Goal: Task Accomplishment & Management: Use online tool/utility

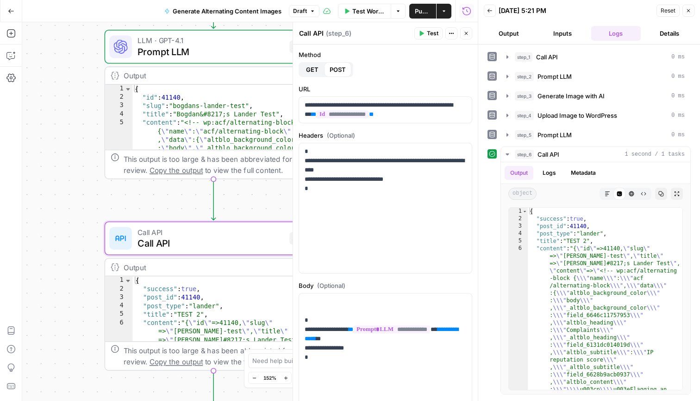
scroll to position [3, 0]
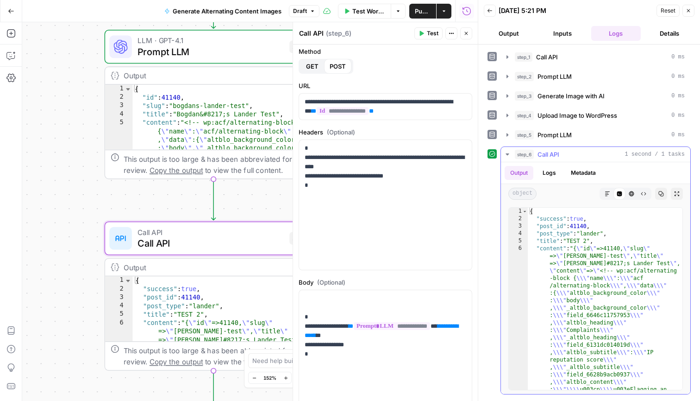
click at [507, 152] on icon "button" at bounding box center [507, 154] width 7 height 7
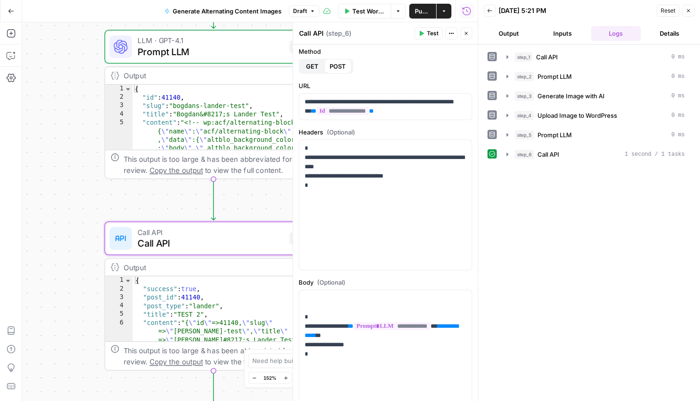
click at [488, 8] on icon "button" at bounding box center [490, 11] width 6 height 6
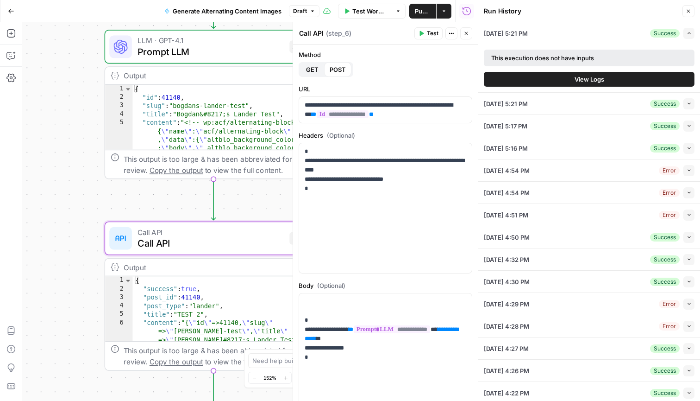
scroll to position [0, 0]
click at [688, 14] on button "Close" at bounding box center [689, 11] width 12 height 12
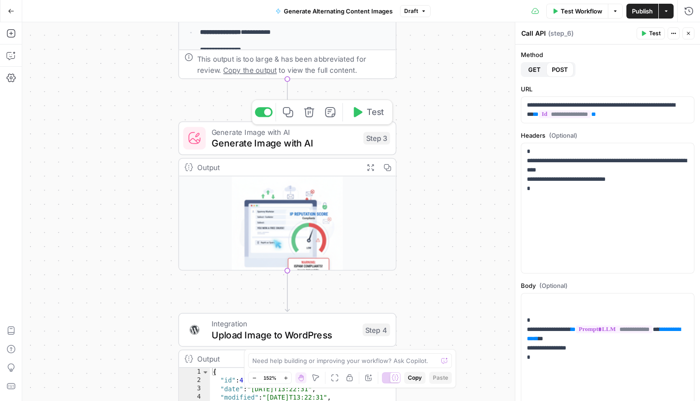
click at [344, 135] on span "Generate Image with AI" at bounding box center [285, 131] width 146 height 11
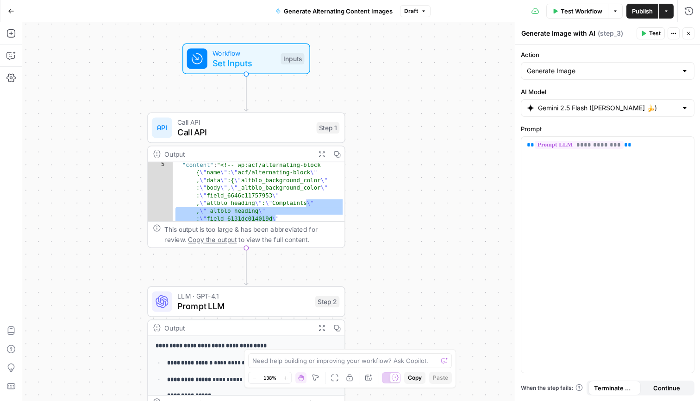
click at [268, 55] on span "Workflow" at bounding box center [244, 53] width 63 height 10
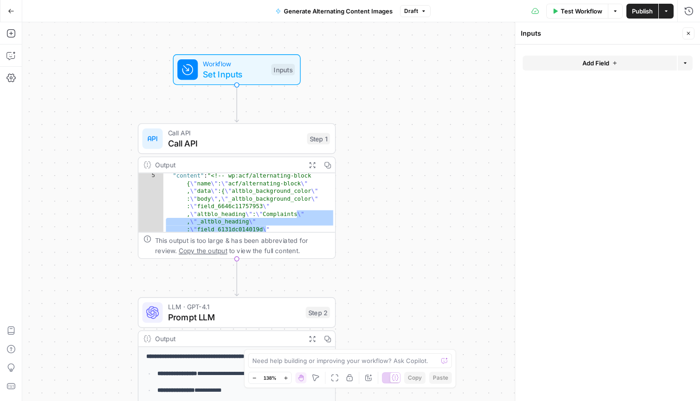
click at [271, 133] on span "Call API" at bounding box center [235, 133] width 134 height 10
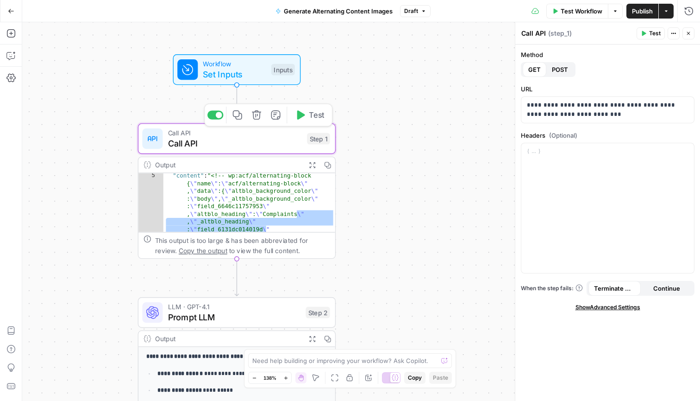
click at [374, 177] on div "**********" at bounding box center [361, 211] width 678 height 378
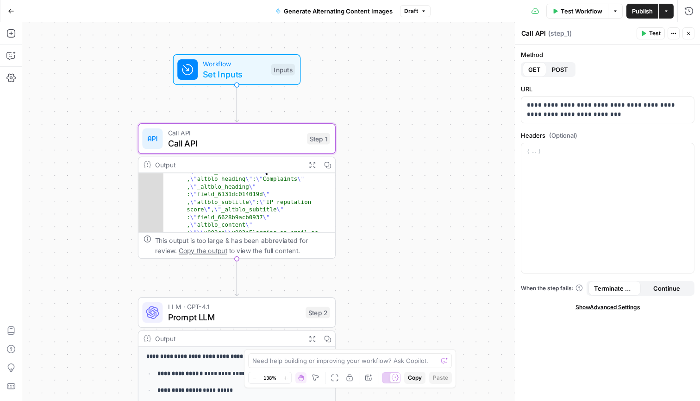
scroll to position [49, 0]
click at [254, 165] on div "Output" at bounding box center [227, 165] width 145 height 10
click at [314, 165] on icon "button" at bounding box center [312, 164] width 7 height 7
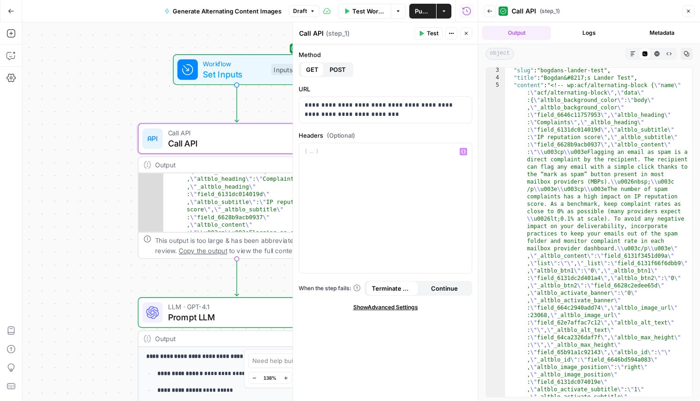
scroll to position [0, 0]
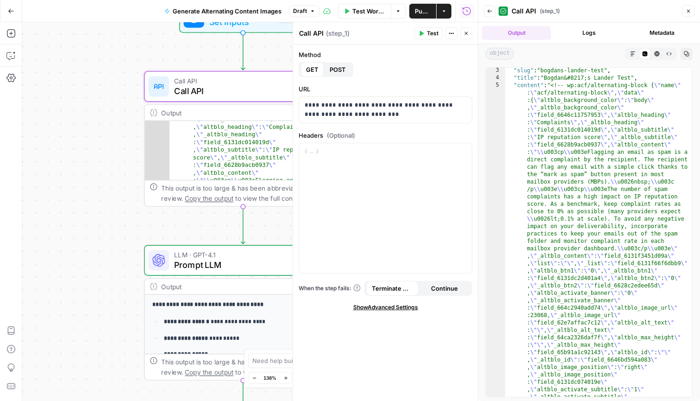
click at [200, 267] on span "Prompt LLM" at bounding box center [240, 264] width 133 height 13
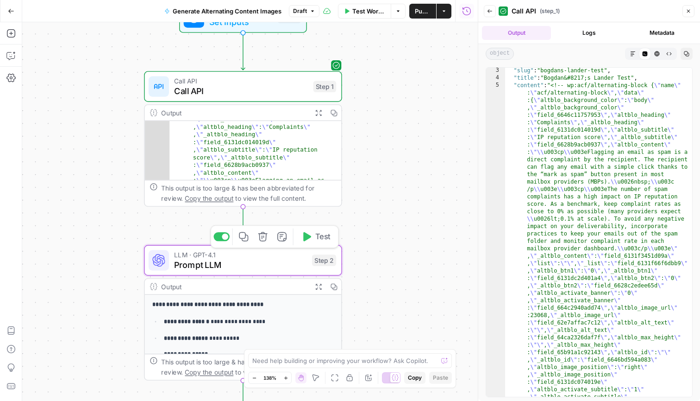
type textarea "Prompt LLM"
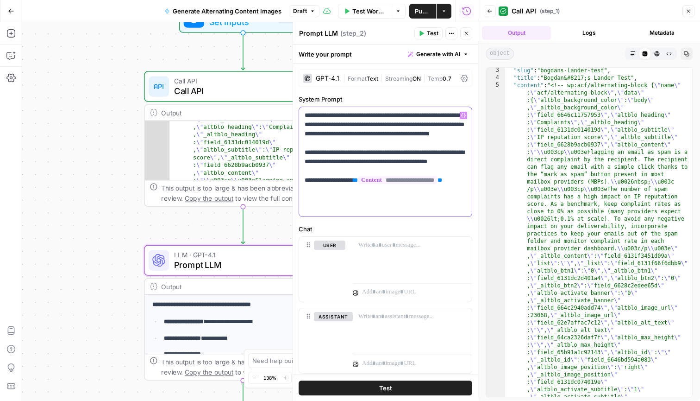
drag, startPoint x: 405, startPoint y: 132, endPoint x: 411, endPoint y: 144, distance: 12.6
click at [411, 144] on p "**********" at bounding box center [386, 162] width 162 height 102
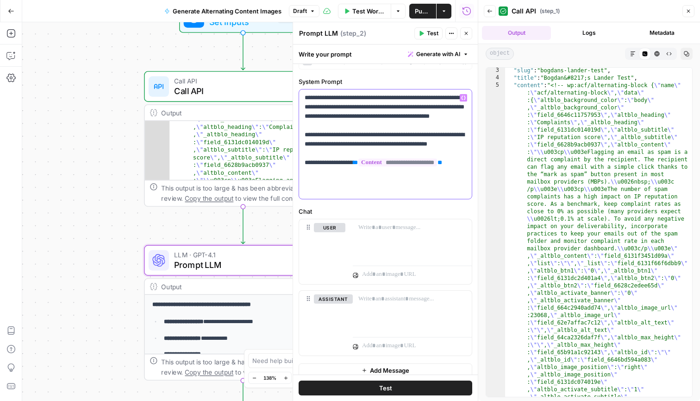
scroll to position [23, 0]
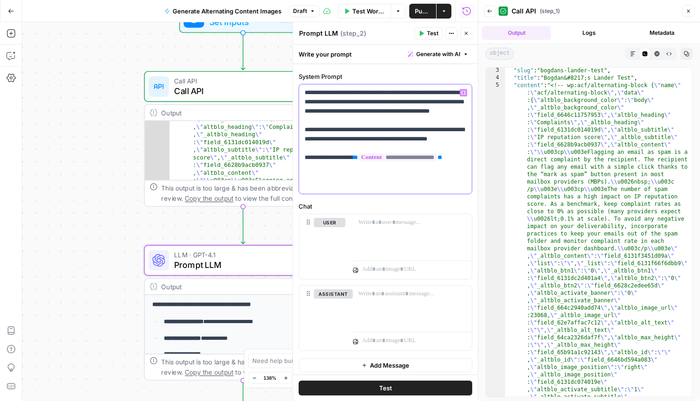
drag, startPoint x: 314, startPoint y: 139, endPoint x: 376, endPoint y: 138, distance: 62.1
click at [376, 138] on p "**********" at bounding box center [386, 139] width 162 height 102
drag, startPoint x: 379, startPoint y: 150, endPoint x: 407, endPoint y: 162, distance: 30.3
click at [407, 162] on p "**********" at bounding box center [386, 139] width 162 height 102
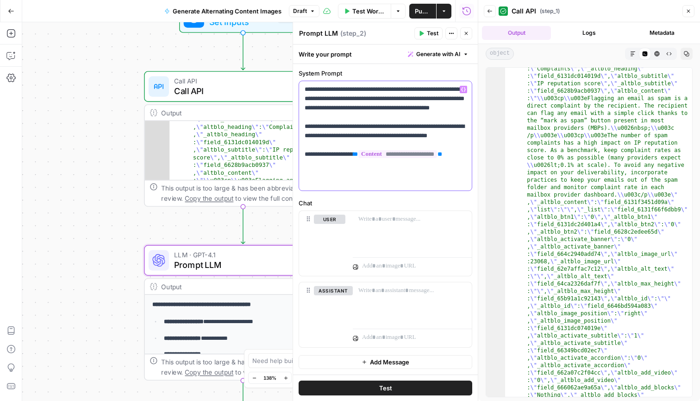
scroll to position [101, 0]
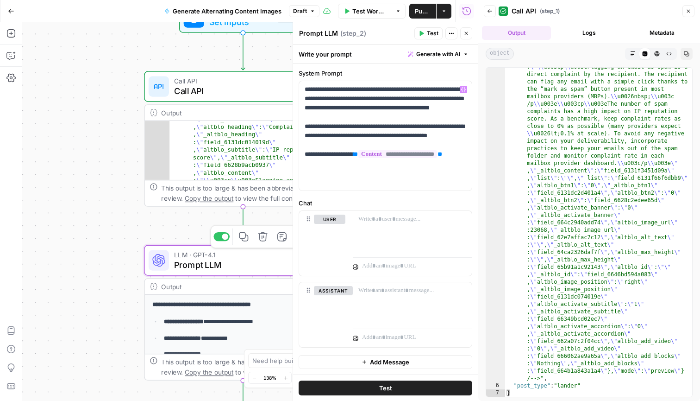
click at [265, 260] on span "Prompt LLM" at bounding box center [240, 264] width 133 height 13
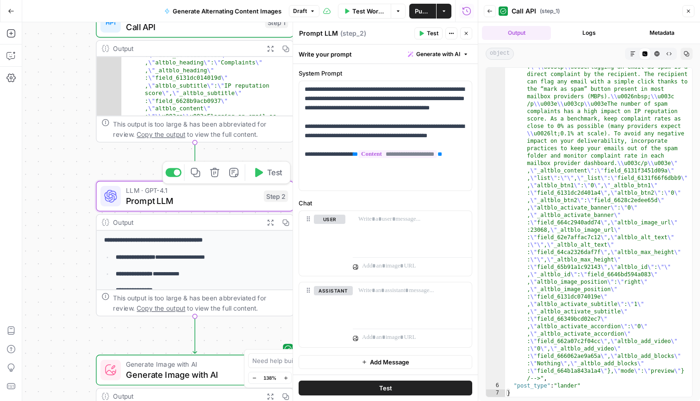
scroll to position [0, 0]
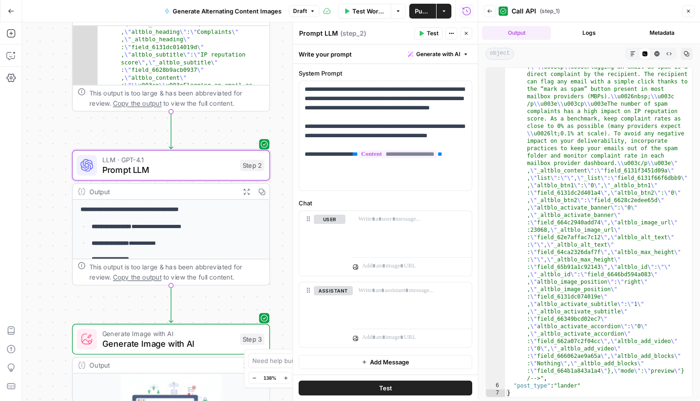
click at [192, 167] on span "Prompt LLM" at bounding box center [168, 169] width 133 height 13
click at [199, 201] on div "**********" at bounding box center [171, 327] width 197 height 255
click at [245, 190] on icon "button" at bounding box center [246, 191] width 7 height 7
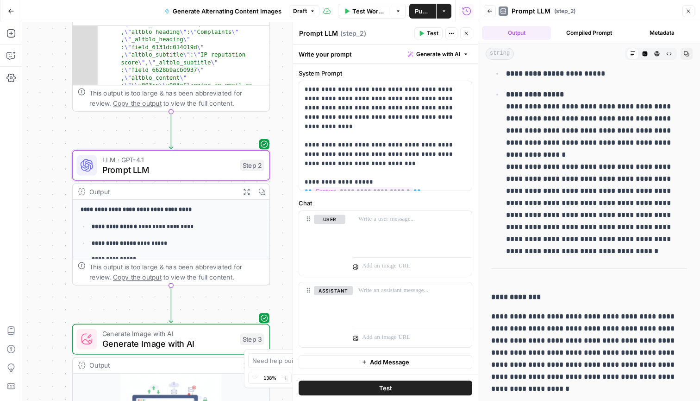
click at [556, 213] on p "**********" at bounding box center [596, 167] width 181 height 158
drag, startPoint x: 495, startPoint y: 316, endPoint x: 538, endPoint y: 387, distance: 82.8
click at [538, 387] on p "**********" at bounding box center [590, 352] width 196 height 84
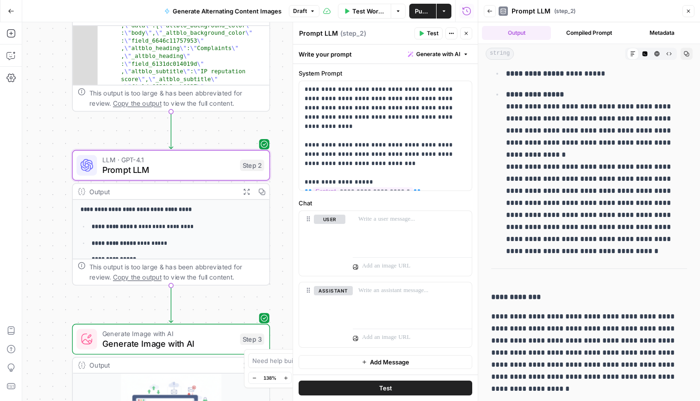
click at [529, 325] on p "**********" at bounding box center [590, 352] width 196 height 84
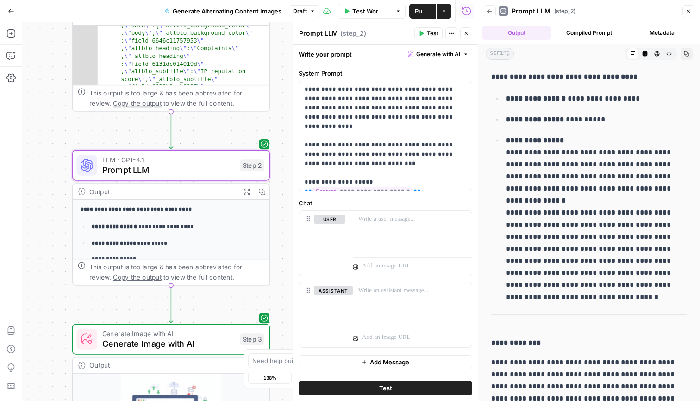
scroll to position [0, 0]
click at [644, 55] on icon "button" at bounding box center [645, 53] width 5 height 5
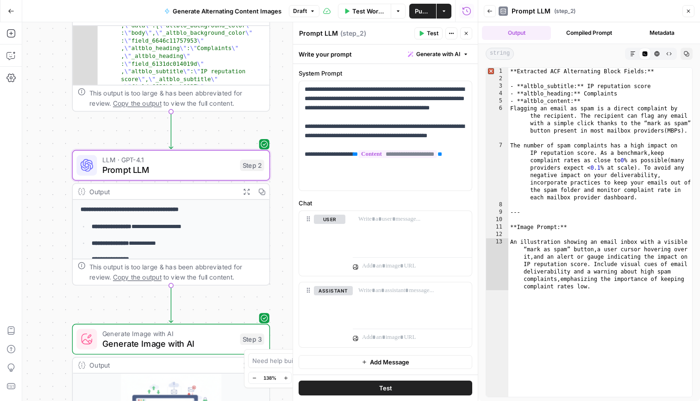
click at [646, 56] on icon at bounding box center [645, 53] width 5 height 5
click at [637, 53] on button "Markdown" at bounding box center [633, 54] width 12 height 12
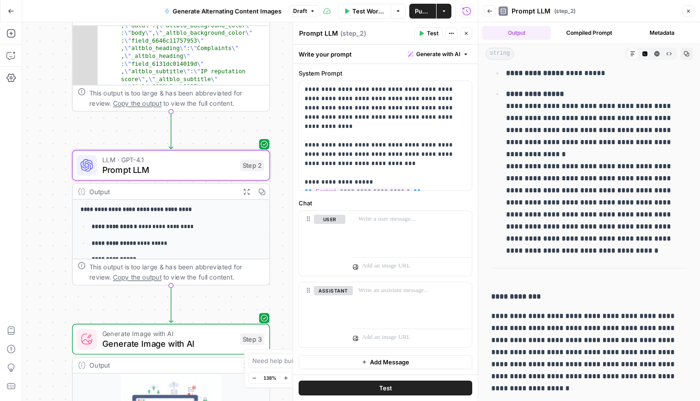
scroll to position [46, 0]
click at [371, 117] on p "**********" at bounding box center [386, 136] width 162 height 102
drag, startPoint x: 324, startPoint y: 109, endPoint x: 346, endPoint y: 109, distance: 21.8
click at [346, 109] on p "**********" at bounding box center [386, 136] width 162 height 102
click at [346, 167] on p "**********" at bounding box center [386, 136] width 162 height 102
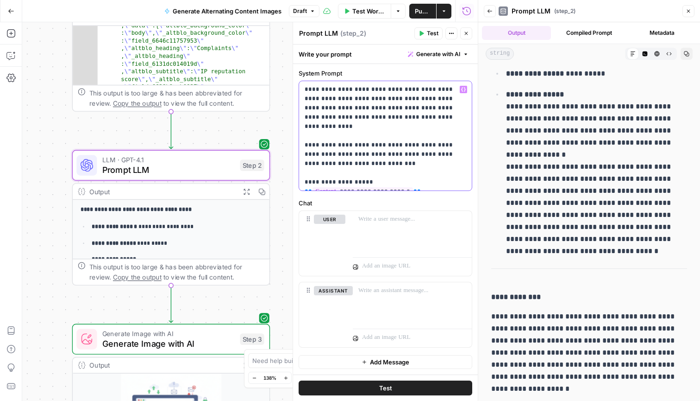
drag, startPoint x: 370, startPoint y: 154, endPoint x: 302, endPoint y: 137, distance: 70.3
click at [302, 137] on div "**********" at bounding box center [385, 135] width 173 height 109
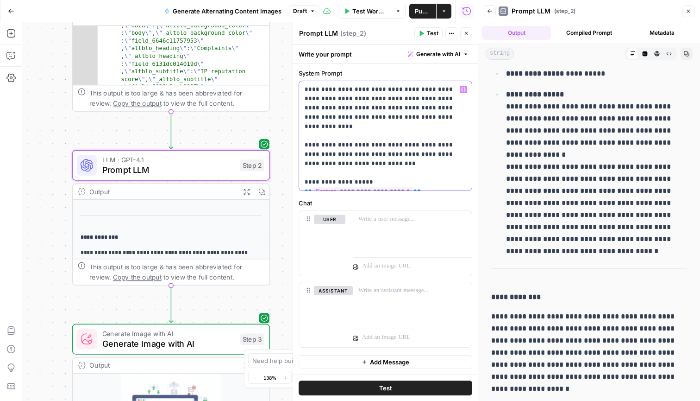
scroll to position [114, 0]
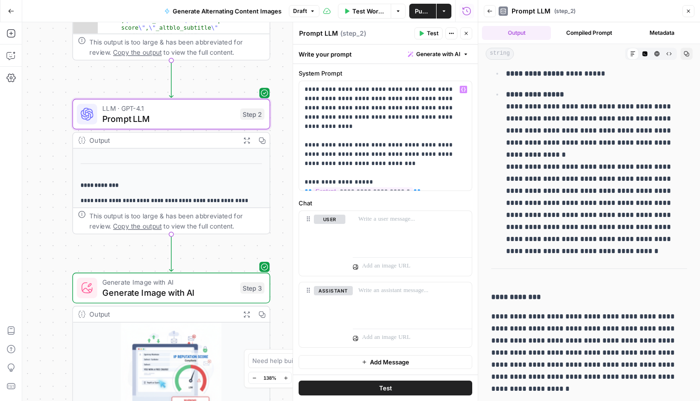
click at [184, 287] on span "Generate Image with AI" at bounding box center [168, 292] width 133 height 13
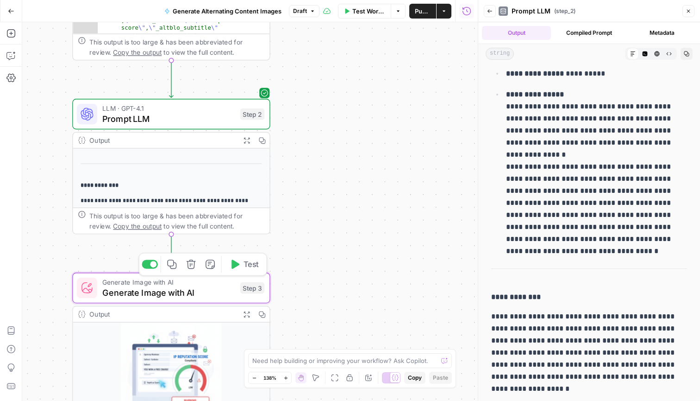
type textarea "Generate Image with AI"
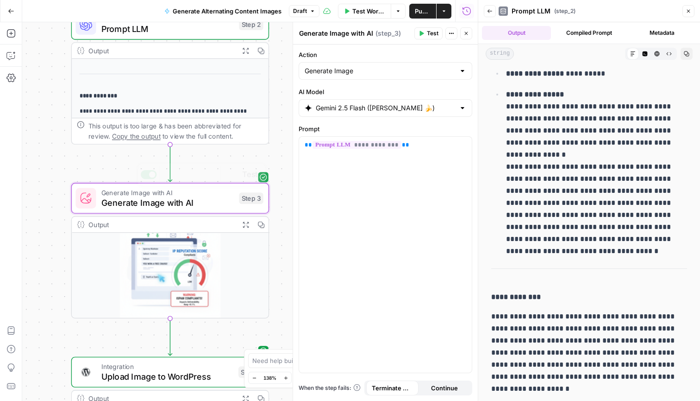
scroll to position [12, 0]
click at [234, 198] on div "Generate Image with AI Generate Image with AI Step 3 Copy step Delete step Add …" at bounding box center [170, 198] width 188 height 22
click at [691, 10] on icon "button" at bounding box center [689, 11] width 6 height 6
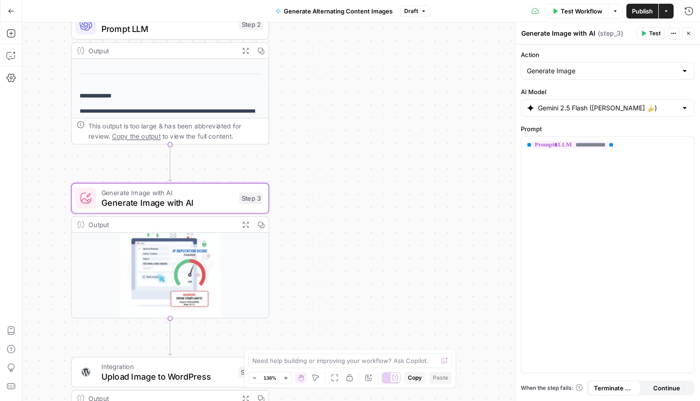
click at [164, 225] on div "Output" at bounding box center [160, 224] width 145 height 10
click at [656, 33] on span "Test" at bounding box center [655, 33] width 12 height 8
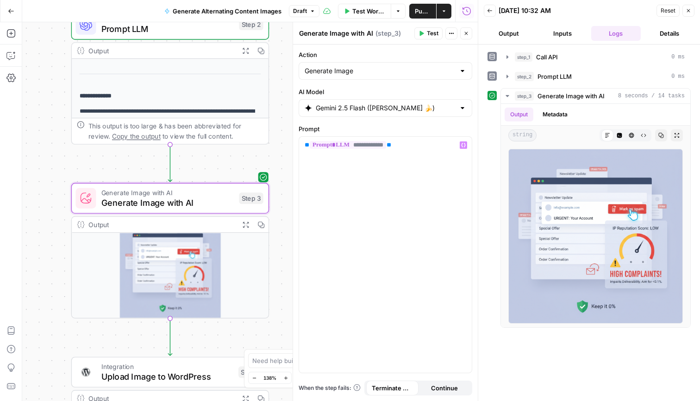
click at [147, 367] on span "Integration" at bounding box center [167, 366] width 132 height 10
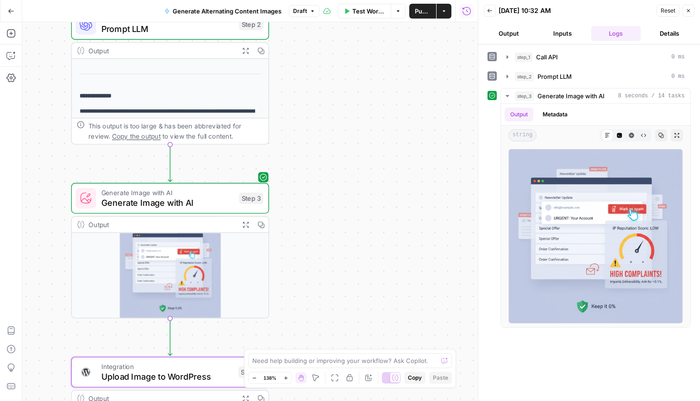
type textarea "Upload Image to WordPress"
type input "MJ STAGING"
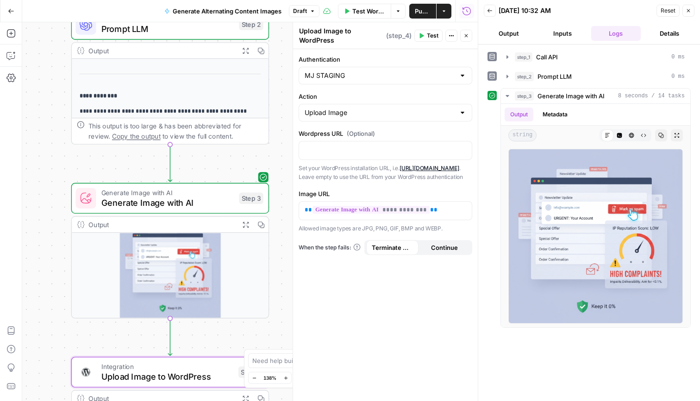
click at [690, 6] on button "Close" at bounding box center [689, 11] width 12 height 12
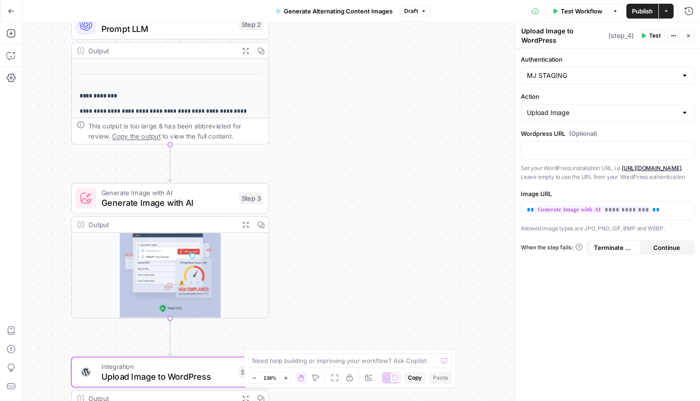
click at [653, 38] on span "Test" at bounding box center [655, 36] width 12 height 8
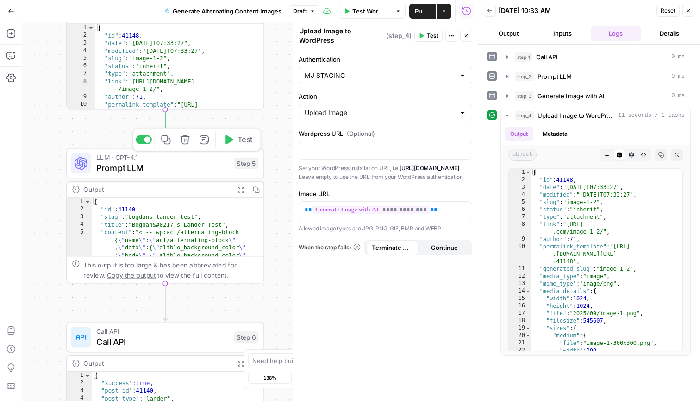
click at [159, 171] on span "Prompt LLM" at bounding box center [162, 167] width 133 height 13
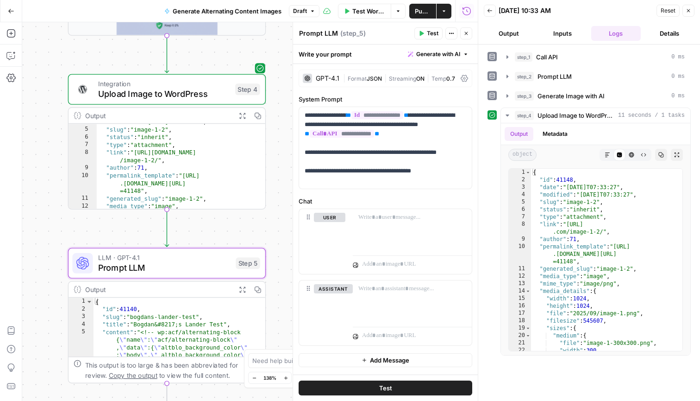
scroll to position [21, 0]
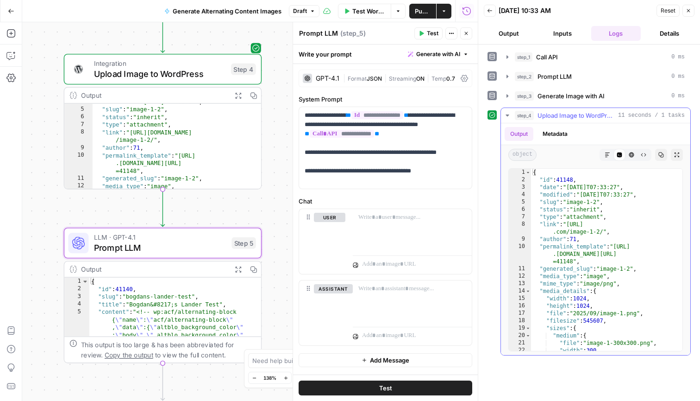
type textarea "**********"
drag, startPoint x: 561, startPoint y: 181, endPoint x: 574, endPoint y: 181, distance: 13.4
click at [574, 181] on div "{ "id" : 41148 , "date" : "[DATE]T07:33:27" , "modified" : "[DATE]T07:33:27" , …" at bounding box center [606, 267] width 151 height 197
click at [214, 60] on span "Integration" at bounding box center [160, 63] width 132 height 10
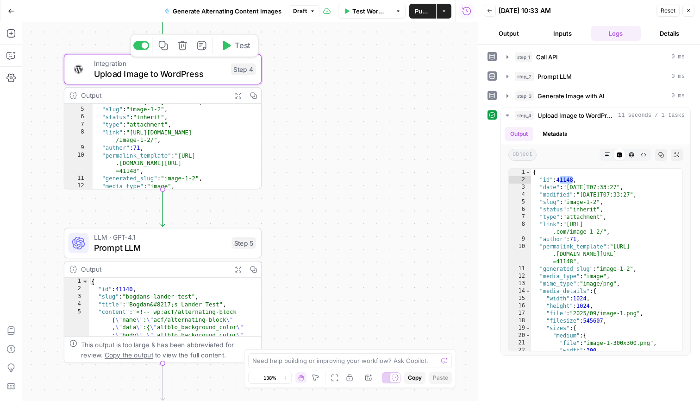
type textarea "Upload Image to WordPress"
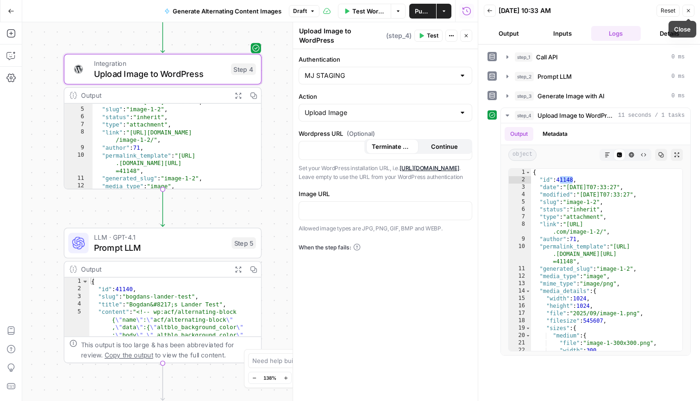
click at [689, 12] on icon "button" at bounding box center [689, 11] width 6 height 6
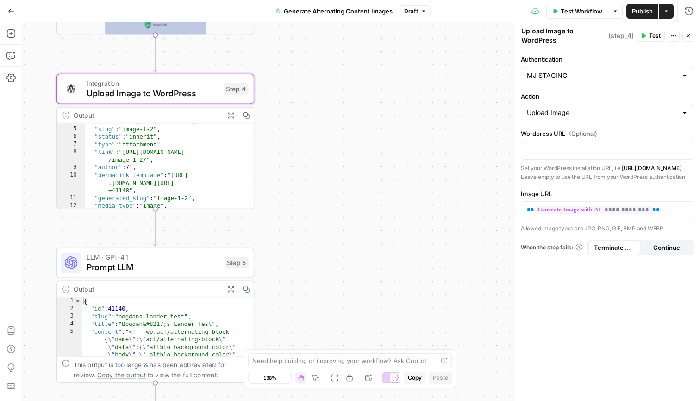
click at [206, 88] on span "Upload Image to WordPress" at bounding box center [153, 93] width 132 height 13
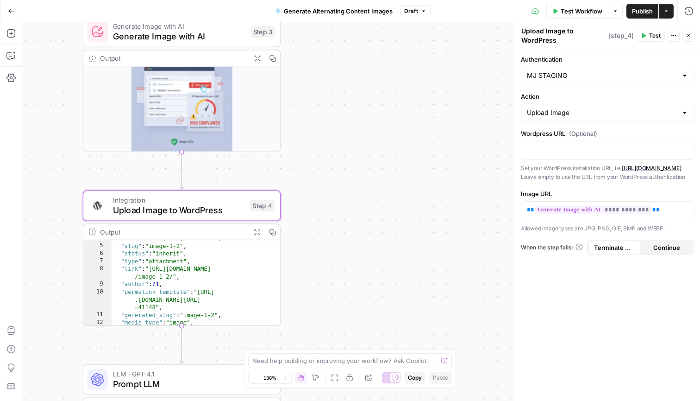
click at [178, 106] on img at bounding box center [181, 100] width 197 height 101
click at [257, 63] on button "Expand Output" at bounding box center [257, 57] width 15 height 15
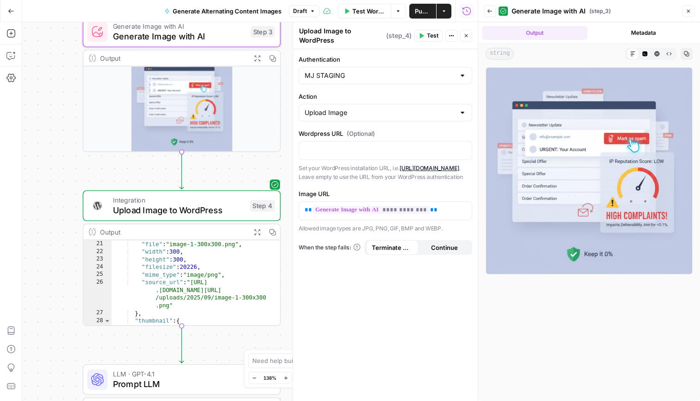
scroll to position [148, 0]
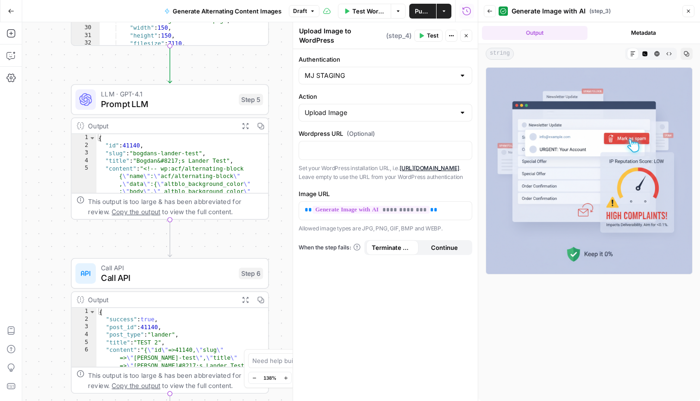
click at [184, 92] on span "LLM · GPT-4.1" at bounding box center [167, 93] width 133 height 10
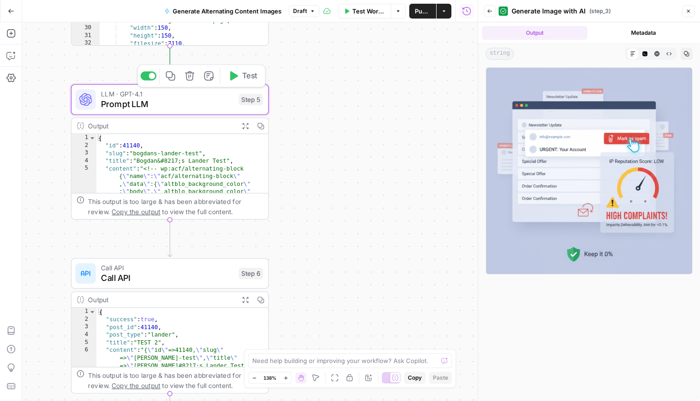
type textarea "Prompt LLM"
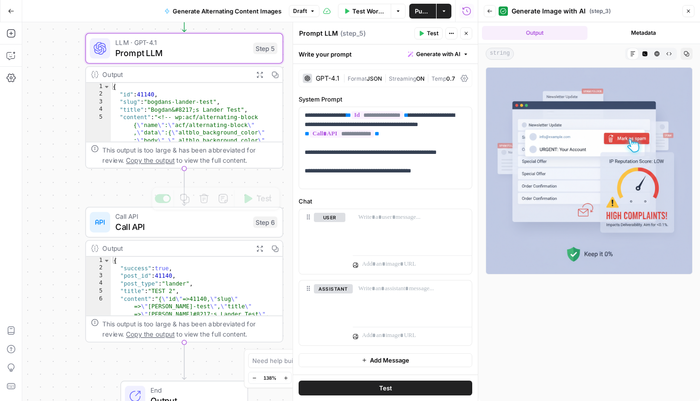
click at [191, 234] on div "Call API Call API Step 6 Copy step Delete step Add Note Test" at bounding box center [184, 222] width 198 height 31
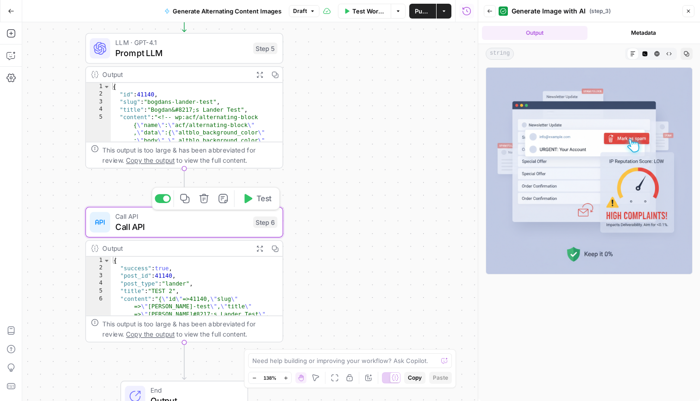
type textarea "Call API"
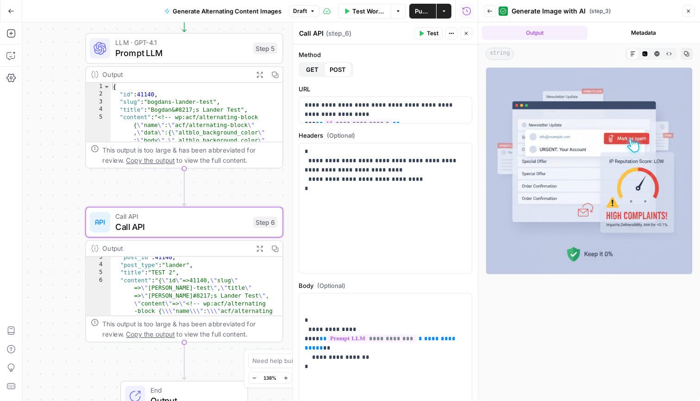
scroll to position [7, 0]
click at [687, 13] on icon "button" at bounding box center [689, 11] width 6 height 6
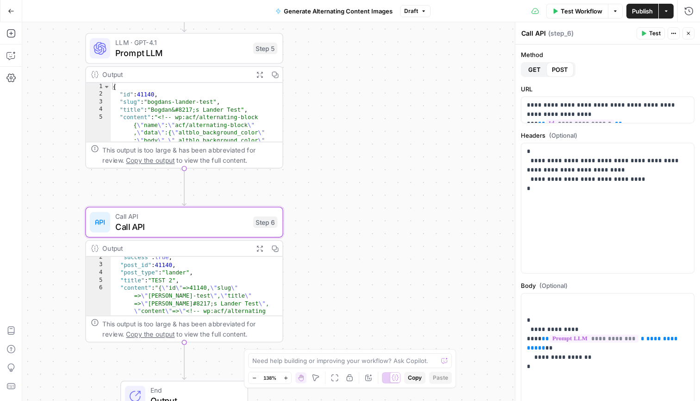
click at [654, 36] on span "Test" at bounding box center [655, 33] width 12 height 8
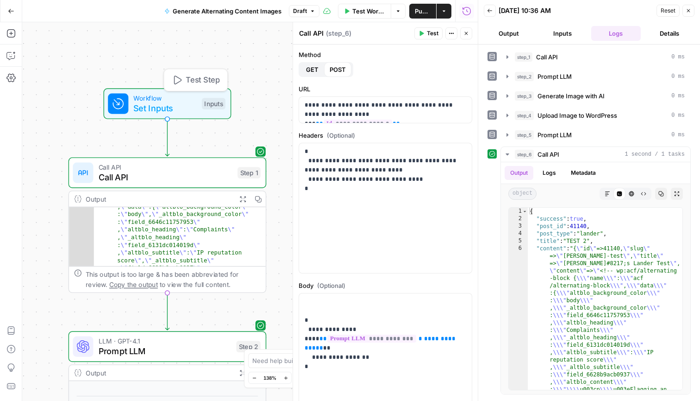
click at [160, 101] on span "Workflow" at bounding box center [164, 98] width 63 height 10
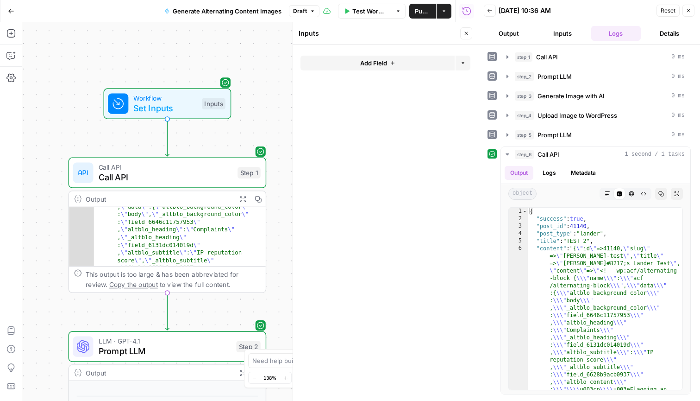
click at [391, 60] on icon "button" at bounding box center [393, 63] width 6 height 6
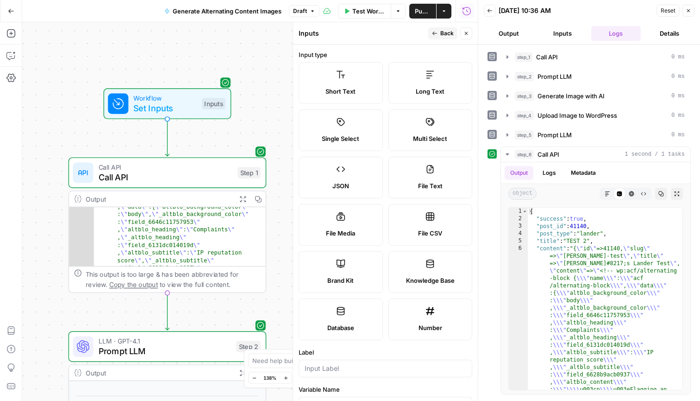
click at [371, 138] on div "Single Select" at bounding box center [341, 138] width 69 height 9
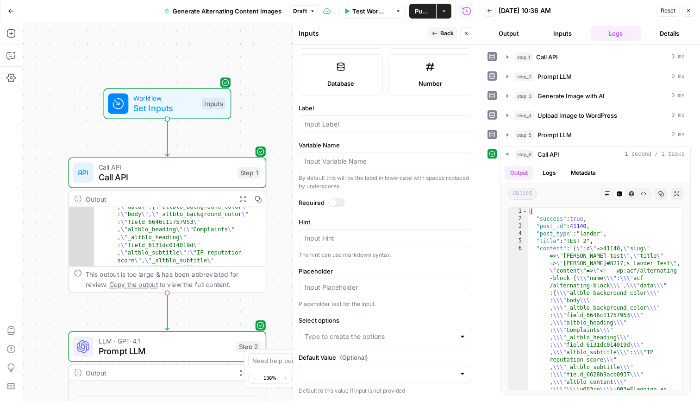
scroll to position [244, 0]
click at [368, 338] on input "Select options" at bounding box center [380, 336] width 151 height 9
click at [449, 33] on span "Back" at bounding box center [447, 33] width 13 height 8
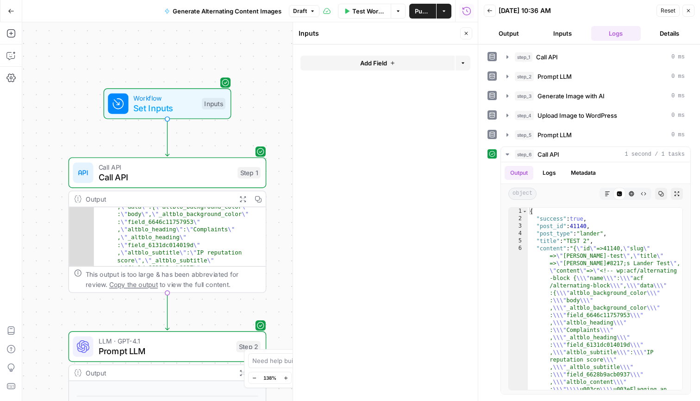
click at [265, 51] on div "**********" at bounding box center [250, 211] width 456 height 378
click at [692, 8] on button "Close" at bounding box center [689, 11] width 12 height 12
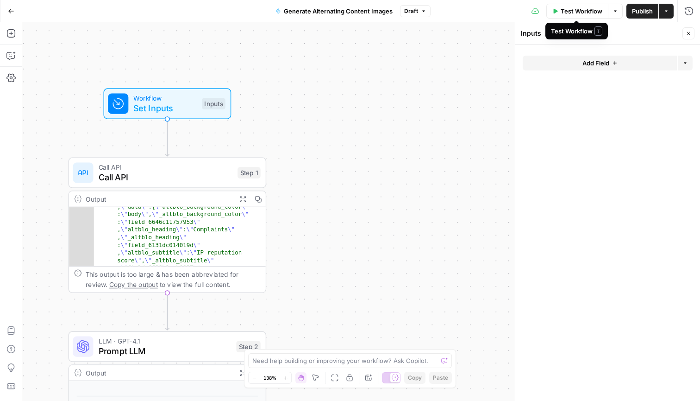
click at [593, 13] on span "Test Workflow" at bounding box center [582, 10] width 42 height 9
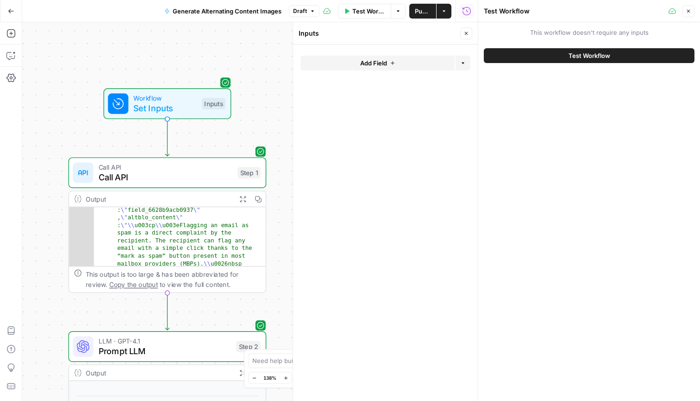
scroll to position [94, 0]
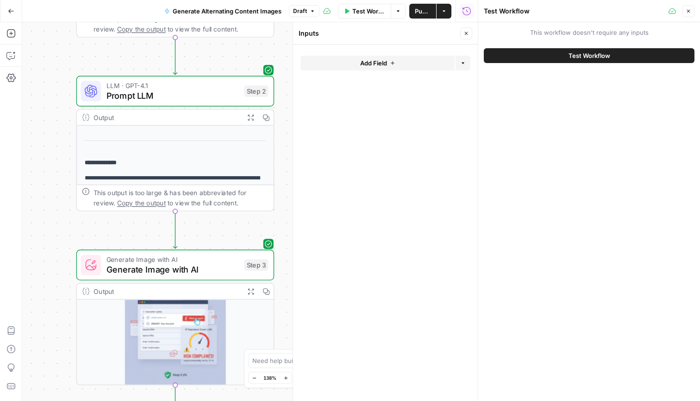
drag, startPoint x: 63, startPoint y: 286, endPoint x: 71, endPoint y: 32, distance: 254.9
click at [71, 32] on div "**********" at bounding box center [250, 211] width 456 height 378
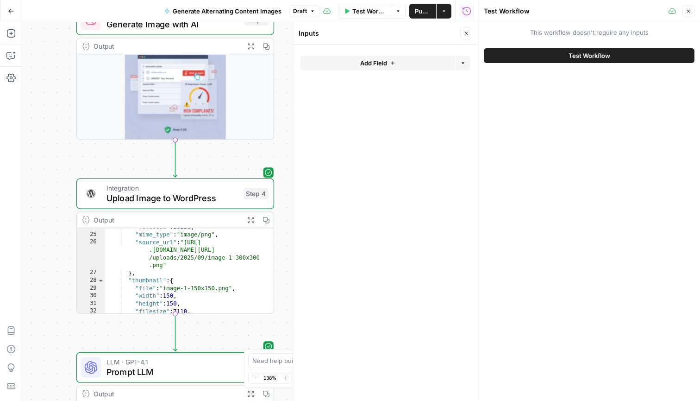
drag, startPoint x: 63, startPoint y: 259, endPoint x: 63, endPoint y: 14, distance: 245.5
click at [63, 14] on div "**********" at bounding box center [239, 200] width 478 height 401
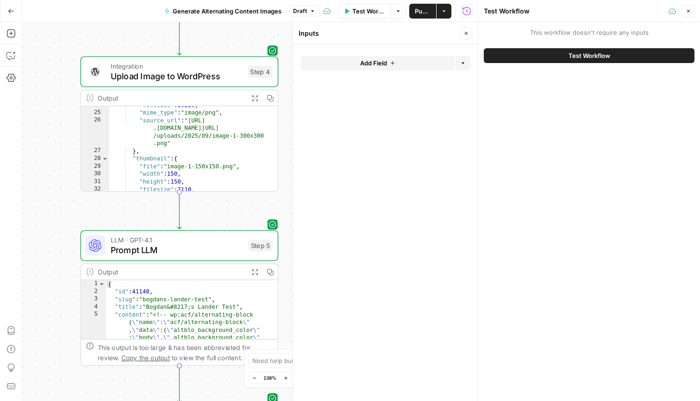
drag, startPoint x: 38, startPoint y: 185, endPoint x: 44, endPoint y: 63, distance: 122.9
click at [44, 63] on div "**********" at bounding box center [250, 211] width 456 height 378
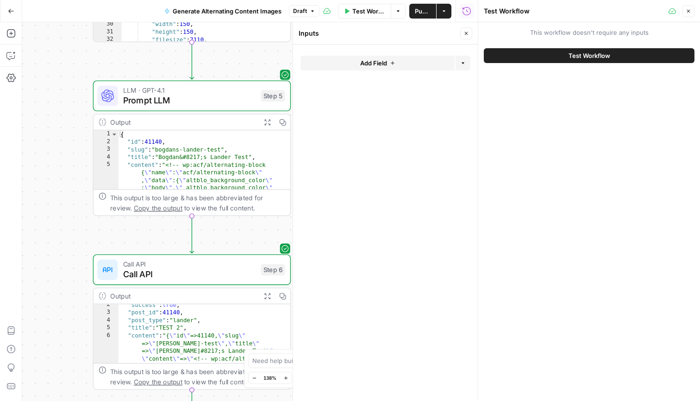
drag, startPoint x: 35, startPoint y: 201, endPoint x: 46, endPoint y: 80, distance: 121.0
click at [46, 80] on div "**********" at bounding box center [250, 211] width 456 height 378
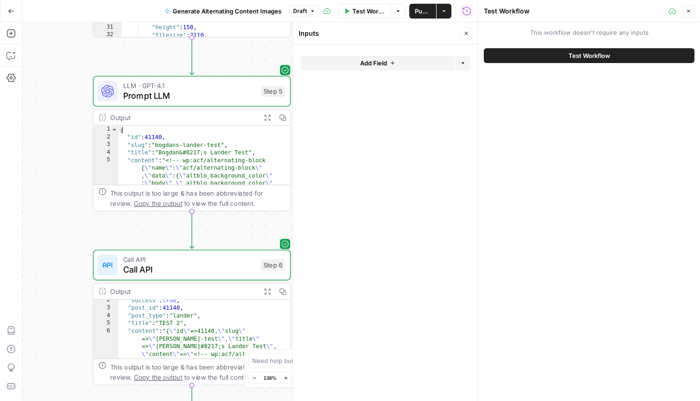
drag, startPoint x: 57, startPoint y: 302, endPoint x: 59, endPoint y: 199, distance: 103.3
click at [59, 198] on div "**********" at bounding box center [250, 211] width 456 height 378
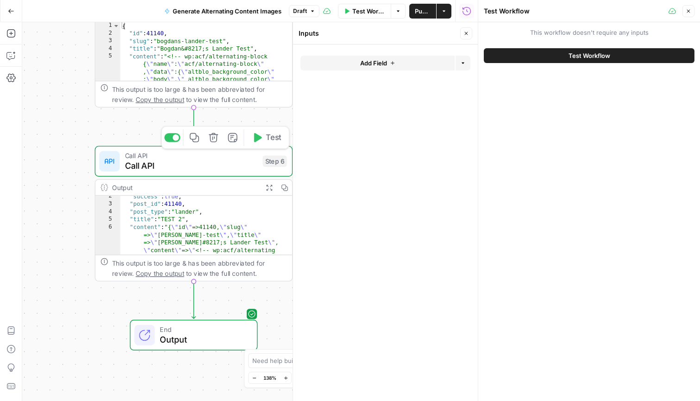
click at [166, 164] on span "Call API" at bounding box center [191, 165] width 133 height 13
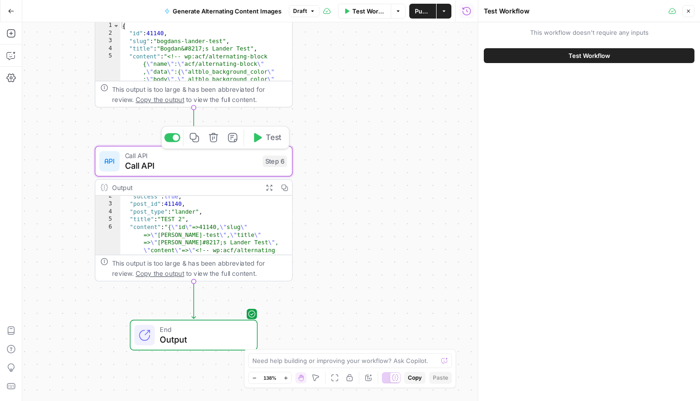
type textarea "Call API"
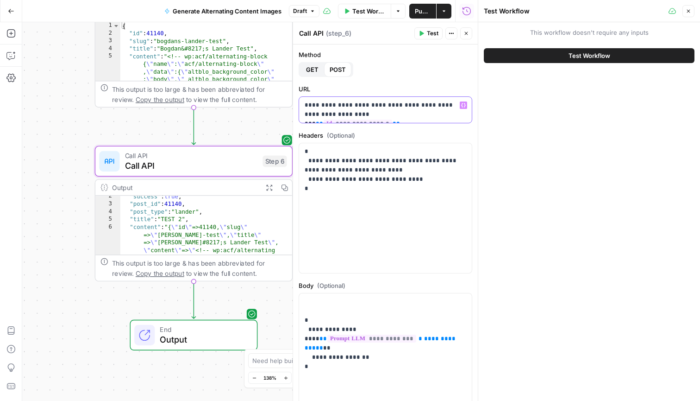
click at [350, 113] on p "**********" at bounding box center [386, 110] width 162 height 19
click at [353, 115] on p "**********" at bounding box center [386, 110] width 162 height 19
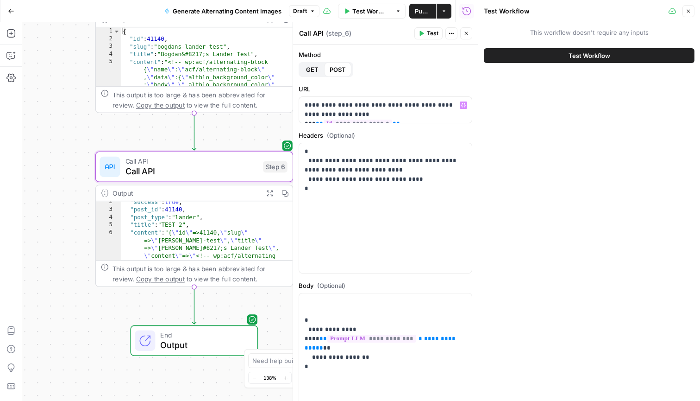
drag, startPoint x: 54, startPoint y: 102, endPoint x: 55, endPoint y: 249, distance: 146.9
click at [55, 249] on div "**********" at bounding box center [250, 211] width 456 height 378
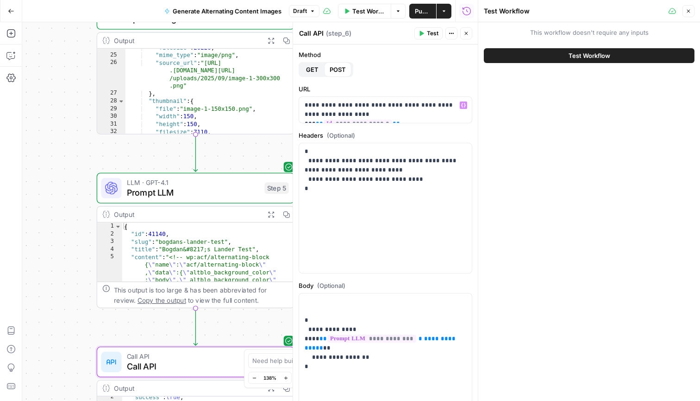
drag, startPoint x: 53, startPoint y: 135, endPoint x: 54, endPoint y: 274, distance: 139.4
click at [54, 274] on div "**********" at bounding box center [250, 211] width 456 height 378
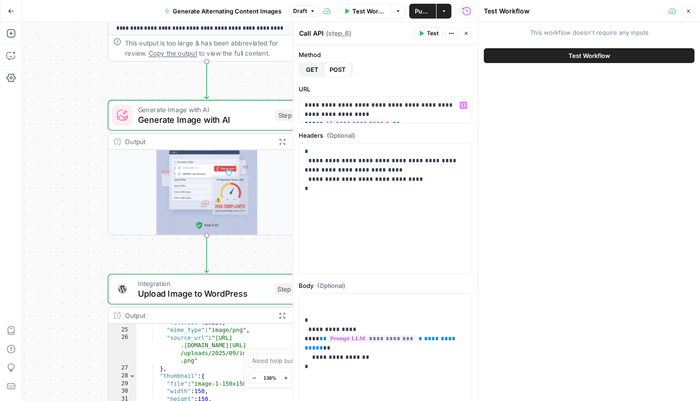
drag, startPoint x: 101, startPoint y: 63, endPoint x: 124, endPoint y: 337, distance: 275.2
click at [124, 338] on div "**********" at bounding box center [250, 211] width 456 height 378
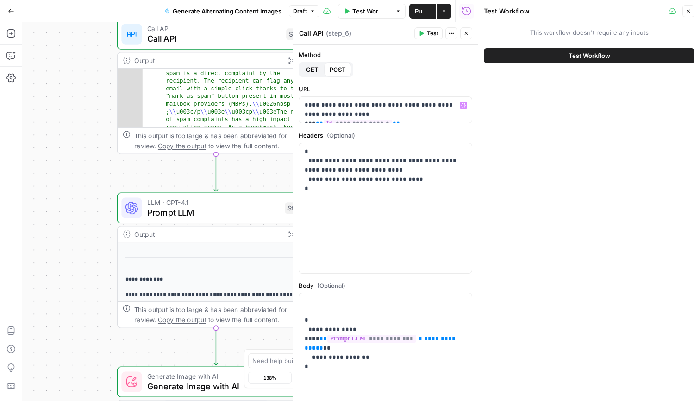
drag, startPoint x: 95, startPoint y: 74, endPoint x: 90, endPoint y: 255, distance: 180.7
click at [90, 255] on div "**********" at bounding box center [250, 211] width 456 height 378
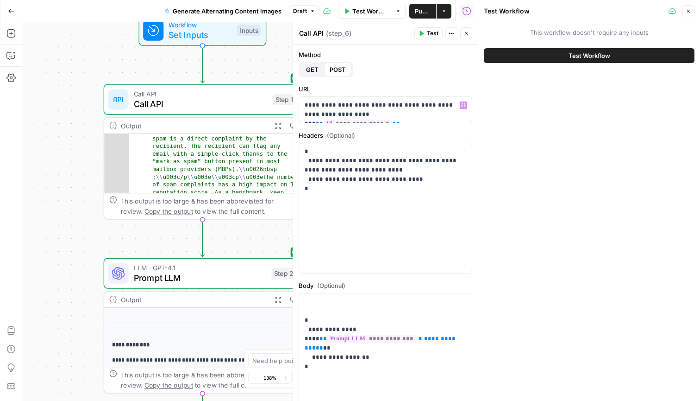
drag, startPoint x: 94, startPoint y: 105, endPoint x: 81, endPoint y: 170, distance: 66.7
click at [81, 170] on div "**********" at bounding box center [250, 211] width 456 height 378
click at [690, 14] on button "Close" at bounding box center [689, 11] width 12 height 12
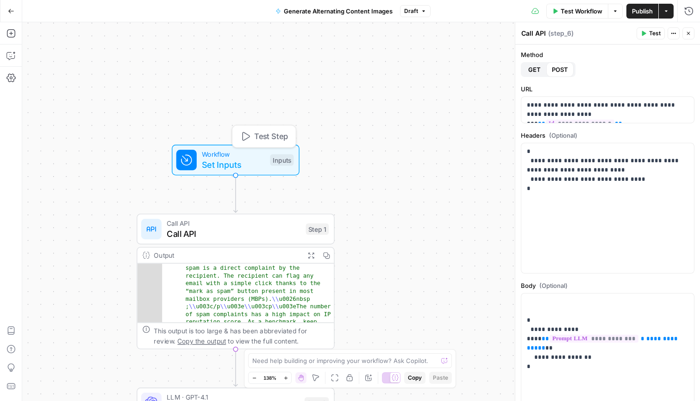
click at [252, 152] on span "Workflow" at bounding box center [233, 154] width 63 height 10
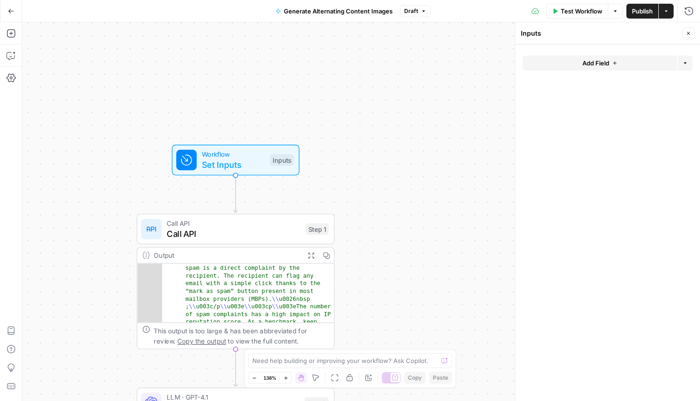
click at [603, 59] on span "Add Field" at bounding box center [596, 62] width 27 height 9
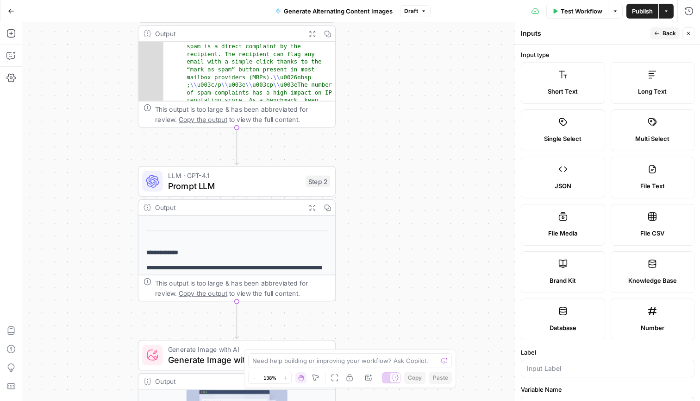
click at [691, 34] on icon "button" at bounding box center [689, 34] width 6 height 6
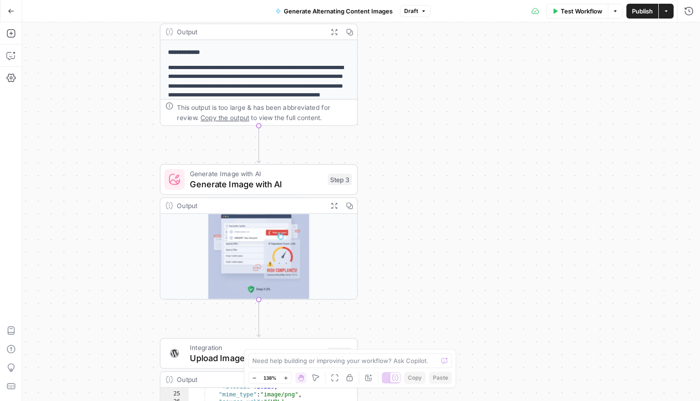
scroll to position [134, 0]
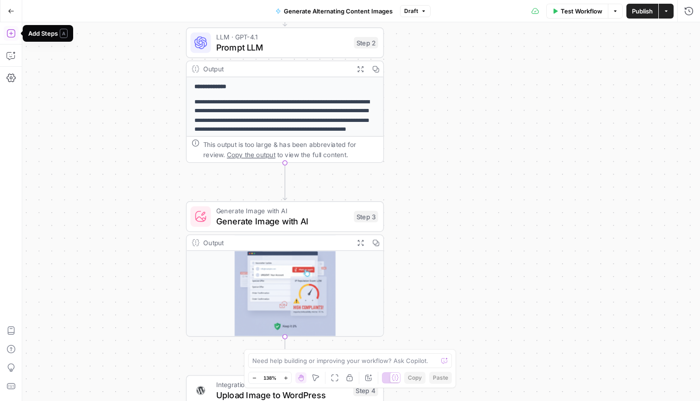
click at [10, 35] on icon "button" at bounding box center [10, 33] width 9 height 9
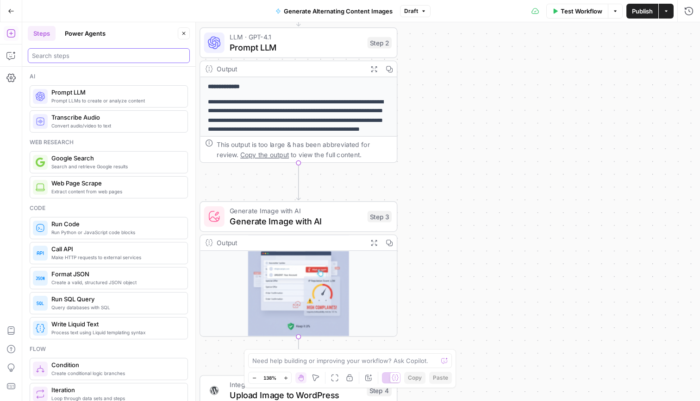
click at [90, 58] on input "search" at bounding box center [109, 55] width 154 height 9
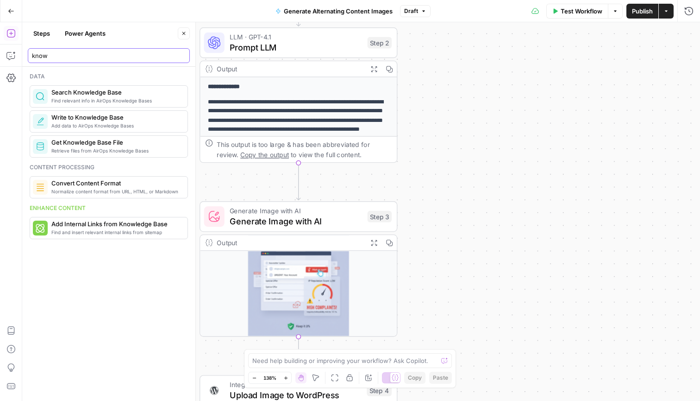
type input "know"
click at [107, 100] on span "Find relevant info in AirOps Knowledge Bases" at bounding box center [115, 100] width 129 height 7
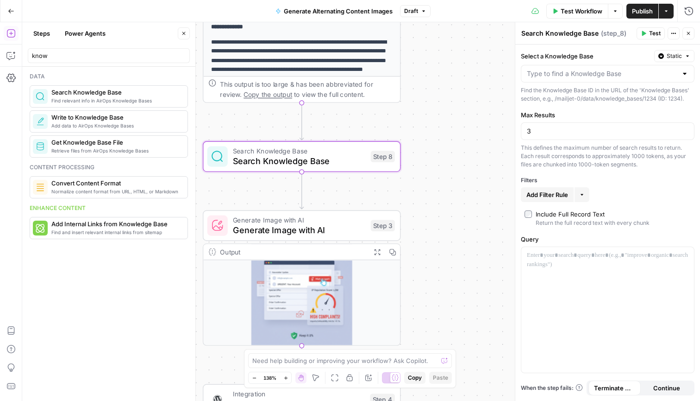
click at [686, 77] on div at bounding box center [684, 73] width 7 height 9
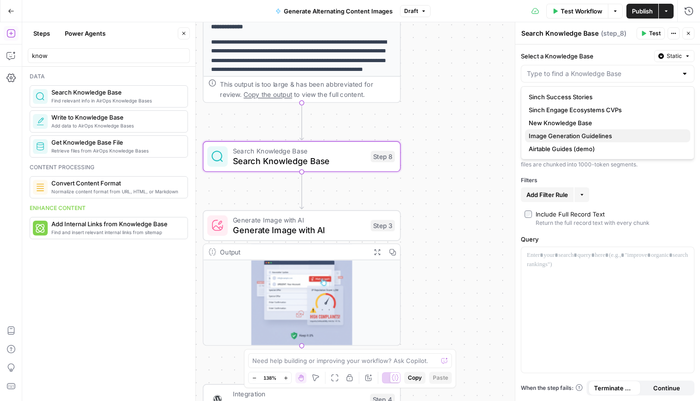
click at [656, 136] on span "Image Generation Guidelines" at bounding box center [606, 135] width 154 height 9
type input "Image Generation Guidelines"
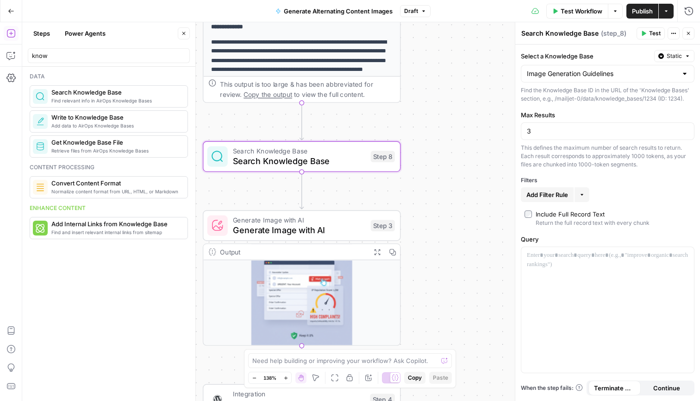
scroll to position [0, 0]
click at [618, 129] on input "3" at bounding box center [608, 130] width 162 height 9
type input "4"
click at [476, 161] on div "**********" at bounding box center [361, 211] width 678 height 378
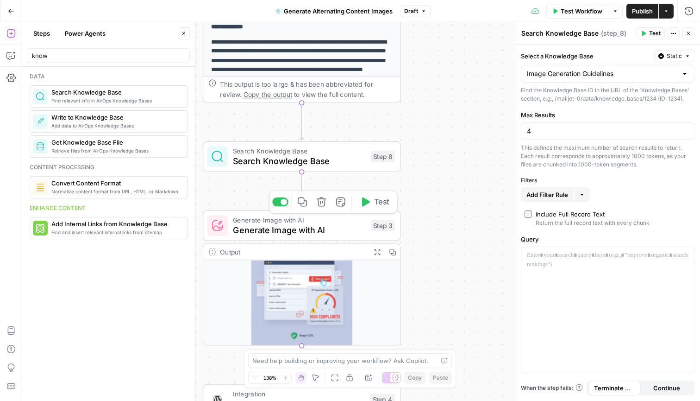
click at [356, 225] on span "Generate Image with AI" at bounding box center [299, 229] width 133 height 13
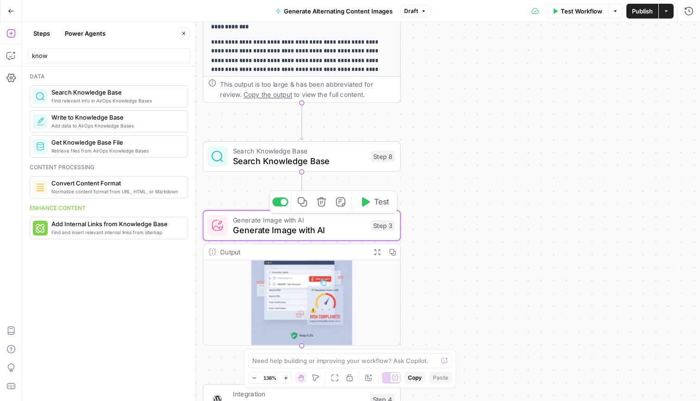
type textarea "Generate Image with AI"
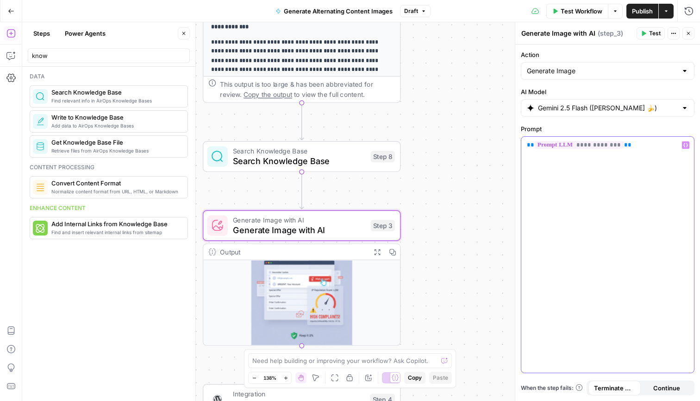
click at [523, 145] on div "**********" at bounding box center [608, 255] width 173 height 236
click at [565, 203] on div "**********" at bounding box center [608, 255] width 173 height 236
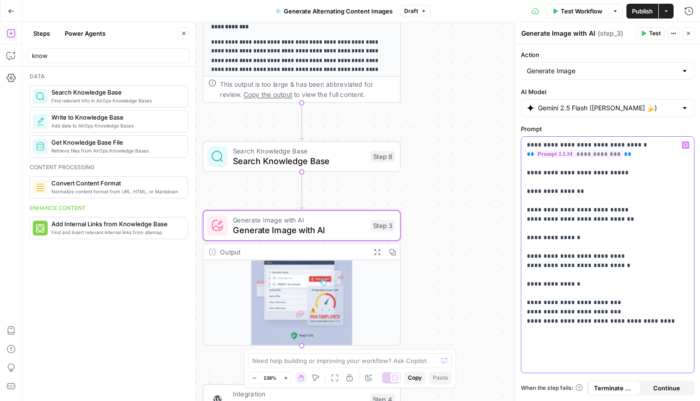
drag, startPoint x: 635, startPoint y: 156, endPoint x: 520, endPoint y: 145, distance: 115.4
click at [520, 145] on div "**********" at bounding box center [608, 222] width 185 height 356
click at [635, 157] on p "**********" at bounding box center [608, 232] width 162 height 185
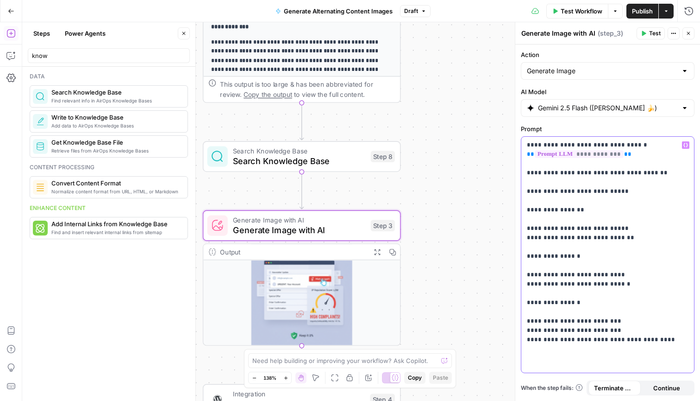
drag, startPoint x: 630, startPoint y: 191, endPoint x: 519, endPoint y: 190, distance: 111.2
click at [519, 190] on div "**********" at bounding box center [607, 211] width 185 height 378
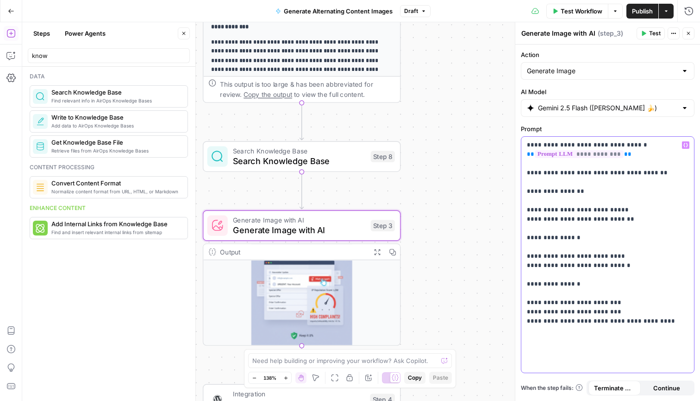
click at [579, 174] on p "**********" at bounding box center [608, 232] width 162 height 185
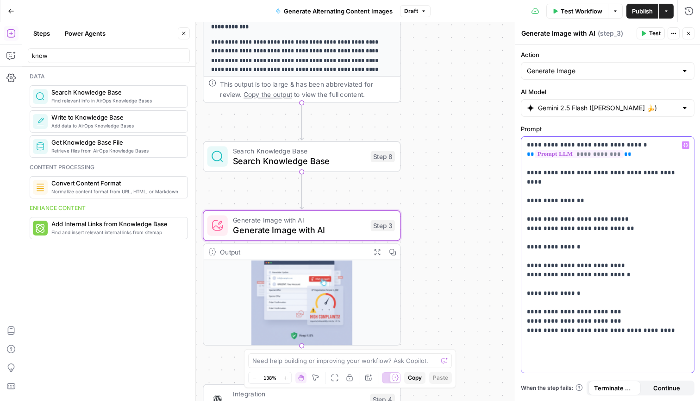
drag, startPoint x: 662, startPoint y: 174, endPoint x: 520, endPoint y: 170, distance: 141.8
click at [520, 170] on div "**********" at bounding box center [608, 222] width 185 height 356
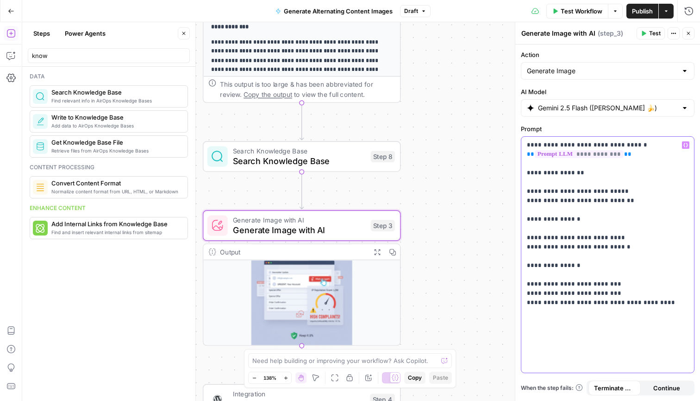
click at [528, 143] on p "**********" at bounding box center [608, 223] width 162 height 167
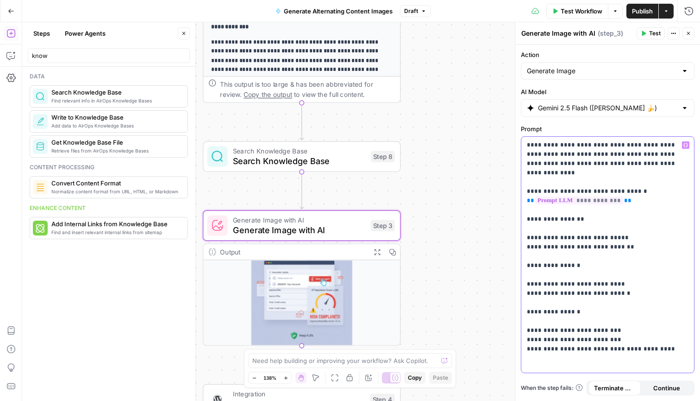
drag, startPoint x: 630, startPoint y: 182, endPoint x: 526, endPoint y: 182, distance: 104.2
click at [526, 182] on div "**********" at bounding box center [608, 255] width 173 height 236
click at [685, 181] on p "**********" at bounding box center [608, 237] width 162 height 195
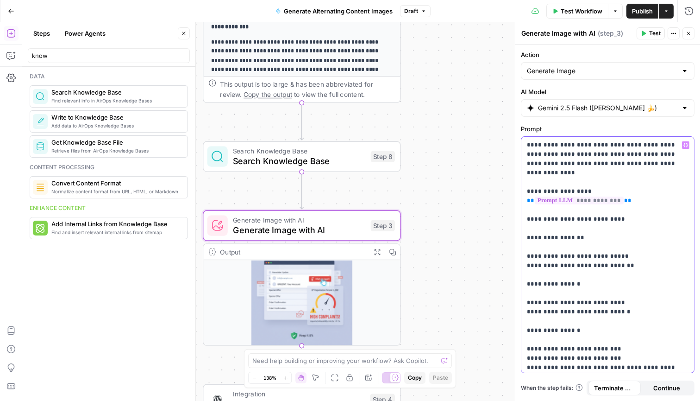
click at [661, 350] on p "**********" at bounding box center [608, 246] width 162 height 213
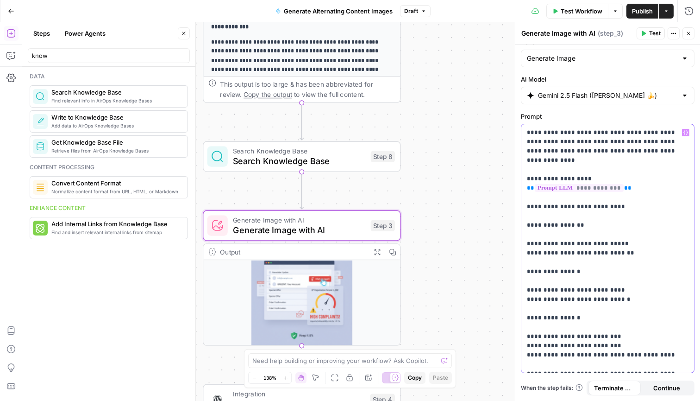
scroll to position [13, 0]
click at [546, 356] on p "**********" at bounding box center [608, 248] width 162 height 241
click at [602, 369] on div "**********" at bounding box center [608, 248] width 173 height 248
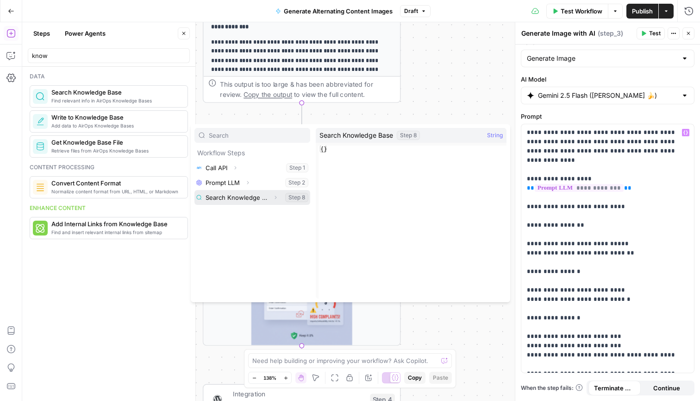
click at [276, 196] on icon "button" at bounding box center [276, 198] width 6 height 6
click at [265, 212] on button "Select variable Output" at bounding box center [257, 212] width 107 height 15
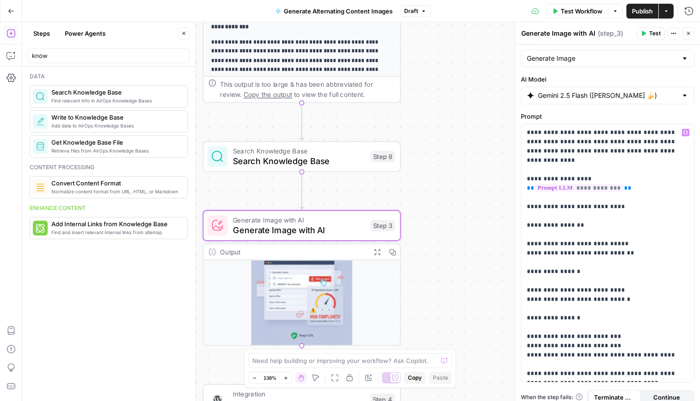
click at [656, 35] on span "Test" at bounding box center [655, 33] width 12 height 8
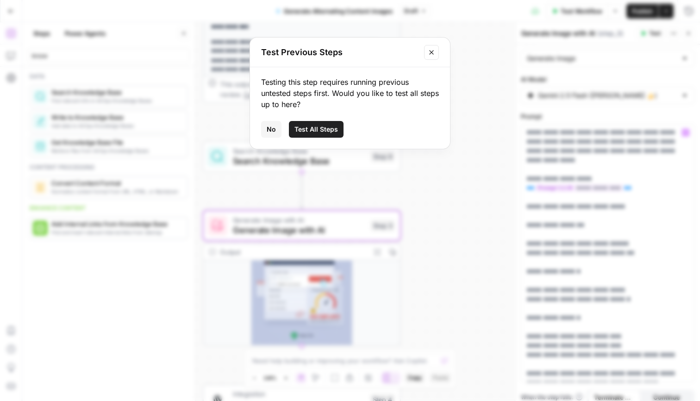
click at [323, 126] on span "Test All Steps" at bounding box center [317, 129] width 44 height 9
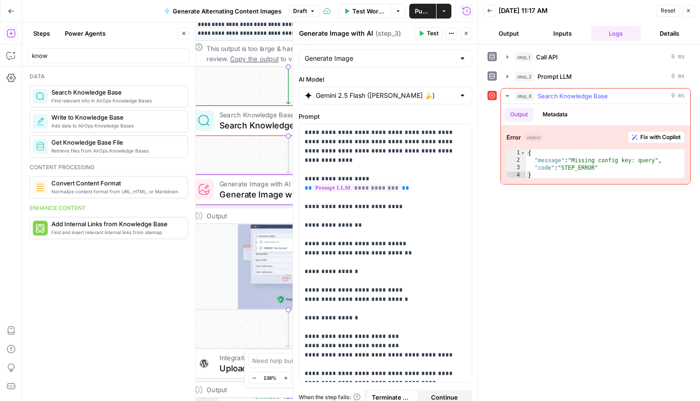
click at [660, 137] on span "Fix with Copilot" at bounding box center [661, 137] width 40 height 8
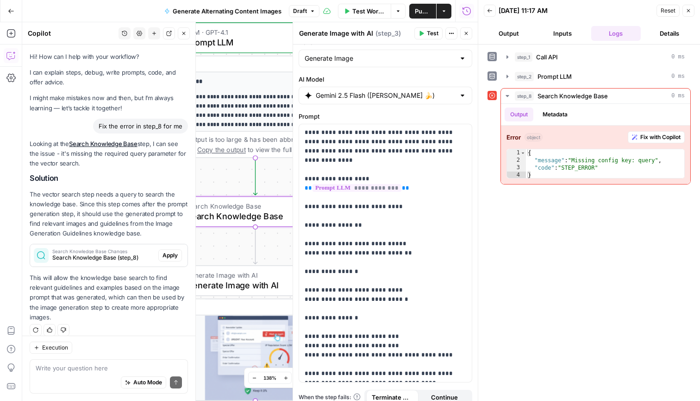
click at [171, 253] on span "Apply" at bounding box center [170, 255] width 15 height 8
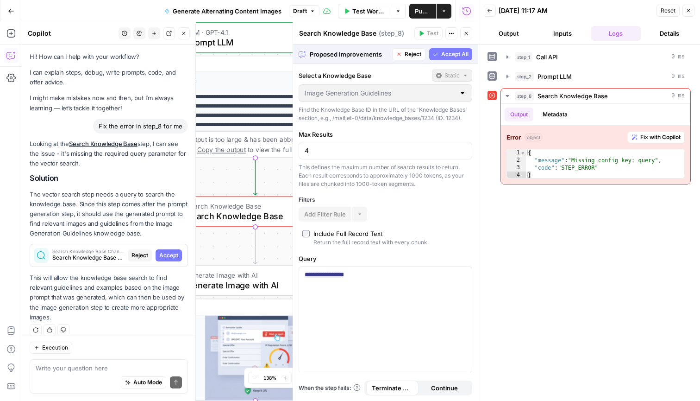
click at [454, 56] on span "Accept All" at bounding box center [454, 54] width 27 height 8
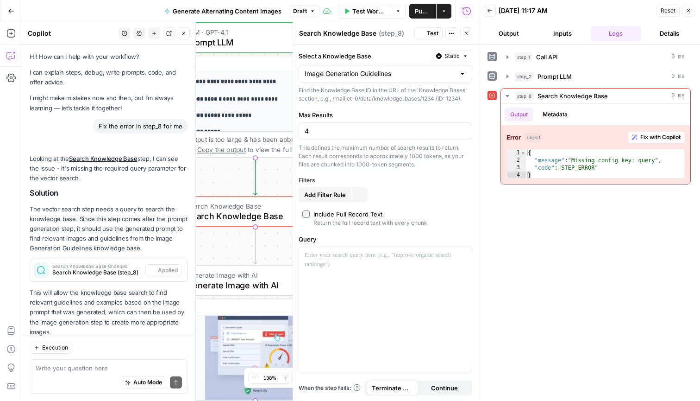
scroll to position [13, 0]
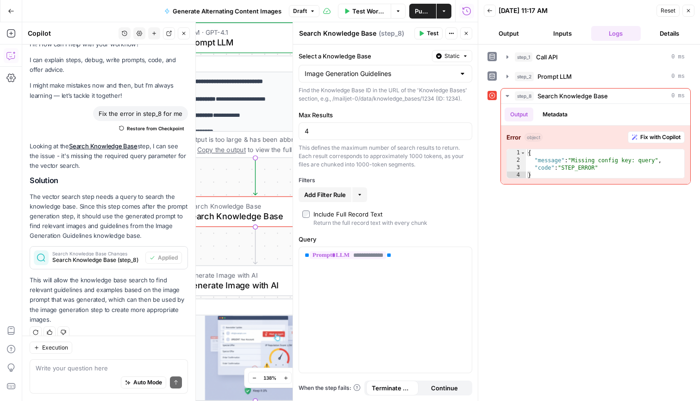
click at [492, 9] on icon "button" at bounding box center [490, 11] width 6 height 6
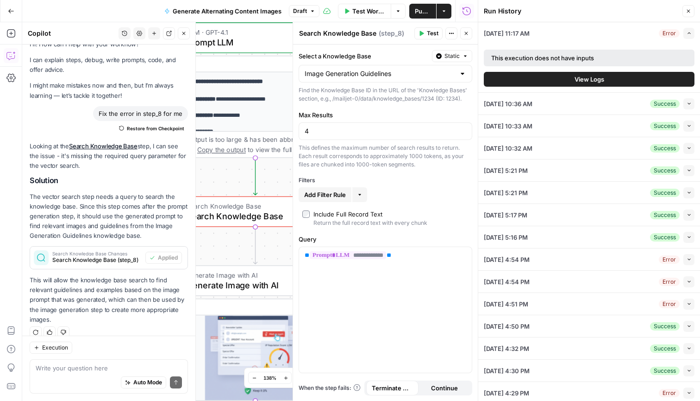
scroll to position [0, 0]
click at [430, 35] on span "Test" at bounding box center [433, 33] width 12 height 8
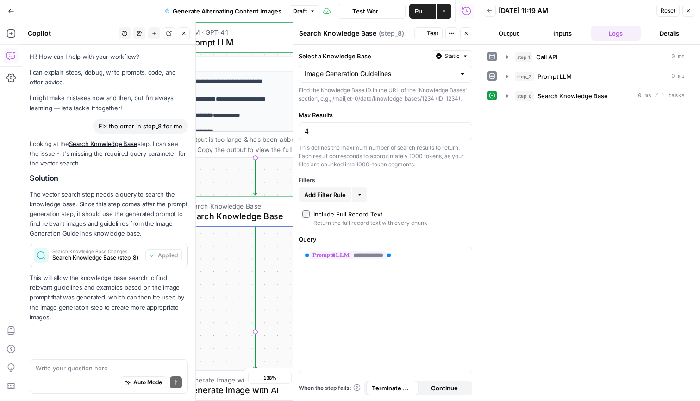
scroll to position [13, 0]
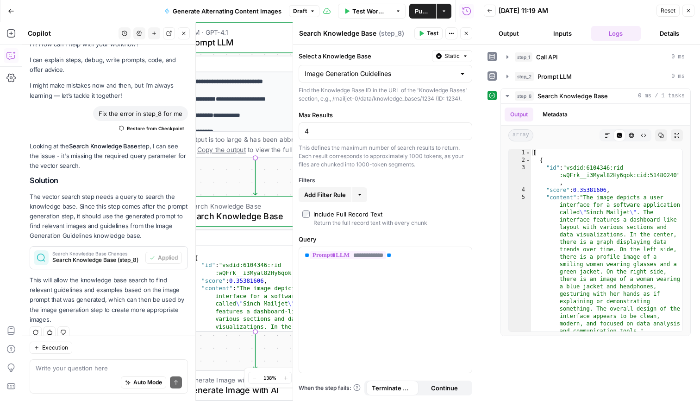
click at [690, 10] on icon "button" at bounding box center [689, 11] width 6 height 6
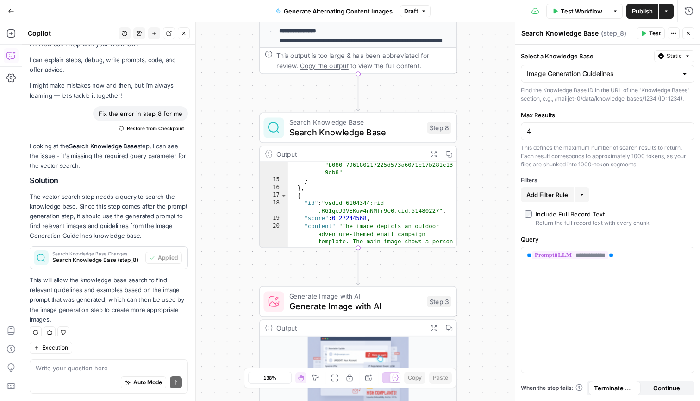
scroll to position [212, 0]
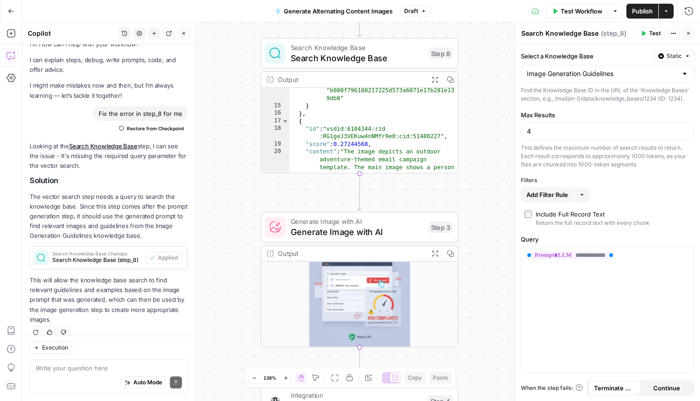
click at [403, 225] on span "Generate Image with AI" at bounding box center [357, 231] width 133 height 13
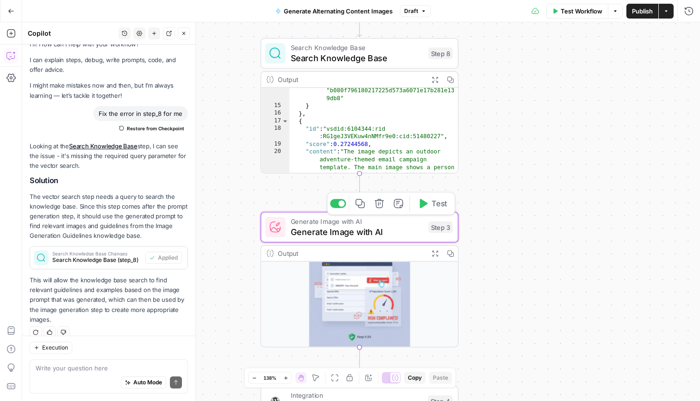
type textarea "Generate Image with AI"
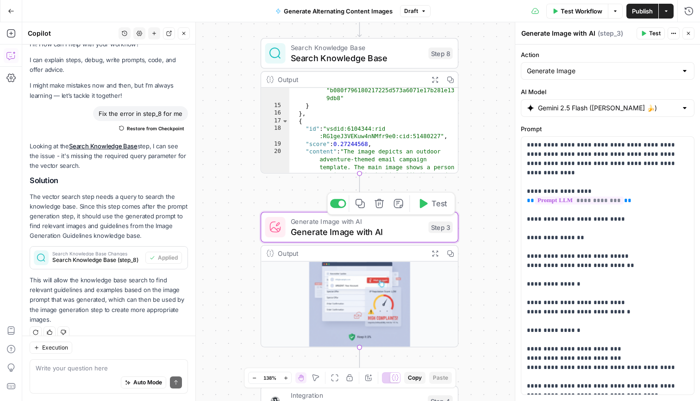
click at [443, 206] on span "Test" at bounding box center [439, 204] width 15 height 12
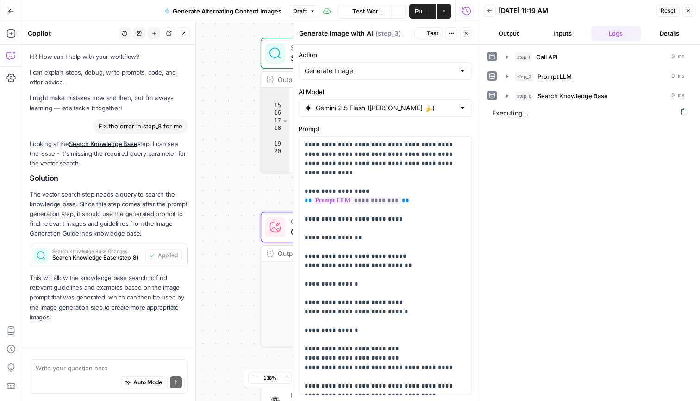
scroll to position [13, 0]
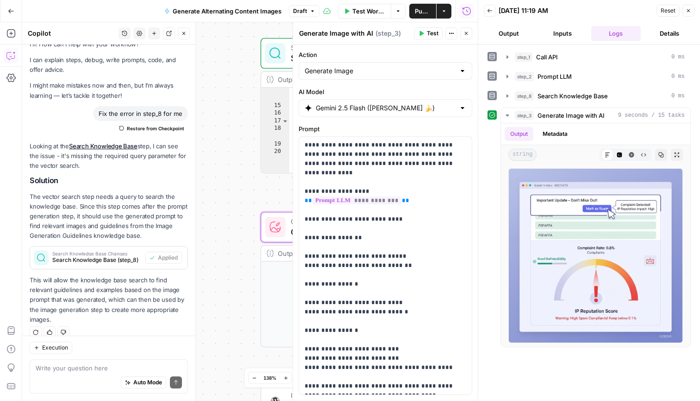
click at [431, 34] on span "Test" at bounding box center [433, 33] width 12 height 8
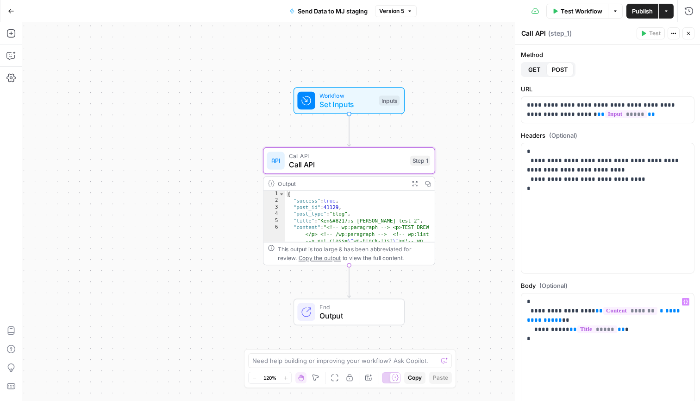
click at [18, 12] on button "Go Back" at bounding box center [11, 11] width 17 height 17
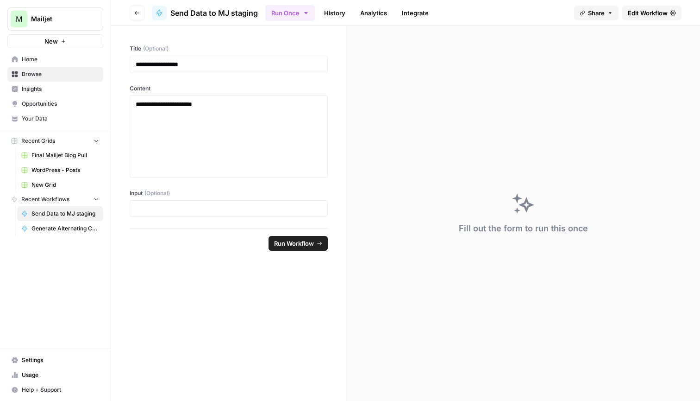
click at [64, 65] on link "Home" at bounding box center [55, 59] width 96 height 15
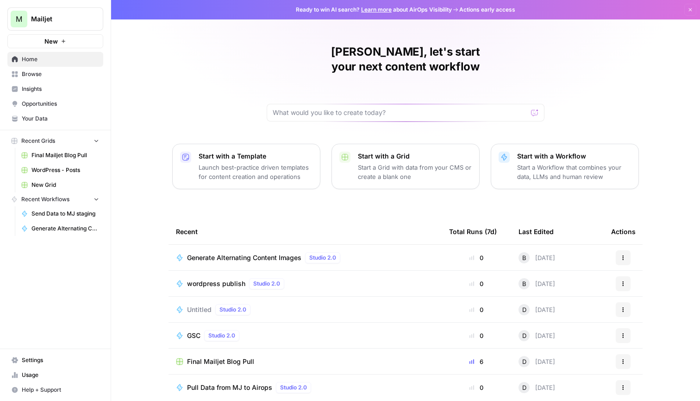
click at [62, 76] on span "Browse" at bounding box center [60, 74] width 77 height 8
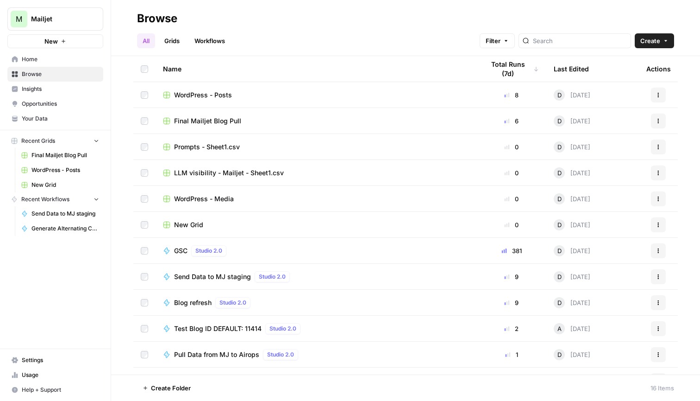
click at [71, 120] on span "Your Data" at bounding box center [60, 118] width 77 height 8
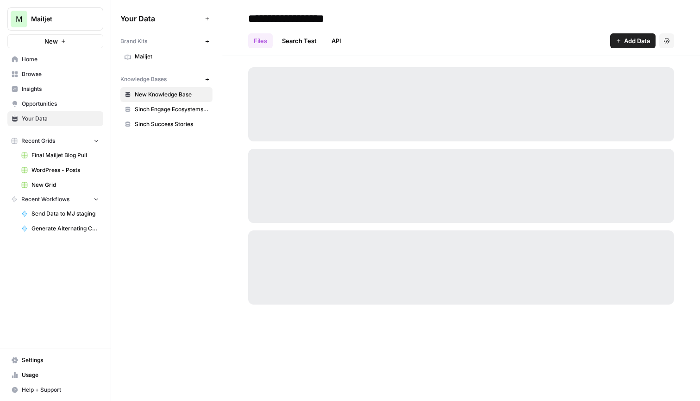
click at [164, 54] on span "Mailjet" at bounding box center [172, 56] width 74 height 8
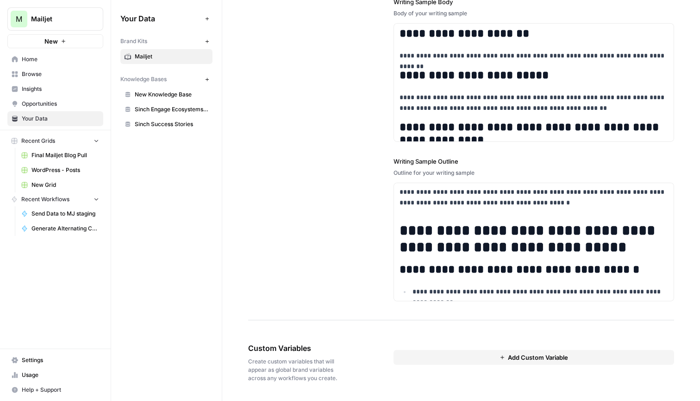
scroll to position [1349, 0]
click at [488, 355] on button "Add Custom Variable" at bounding box center [534, 357] width 281 height 15
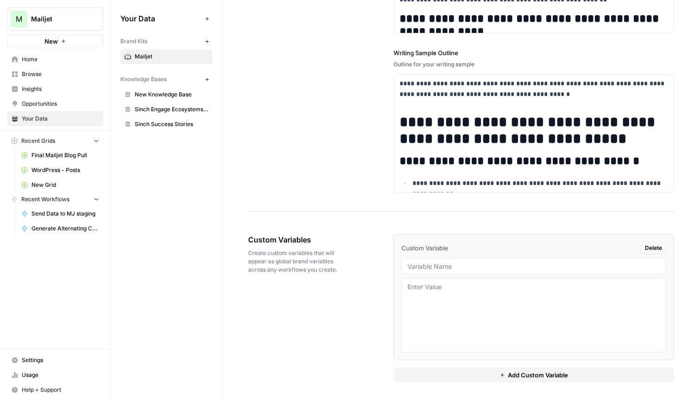
scroll to position [1458, 0]
click at [544, 295] on textarea at bounding box center [534, 315] width 253 height 66
click at [547, 269] on input "text" at bounding box center [534, 266] width 253 height 8
click at [662, 249] on span "Delete" at bounding box center [653, 248] width 17 height 8
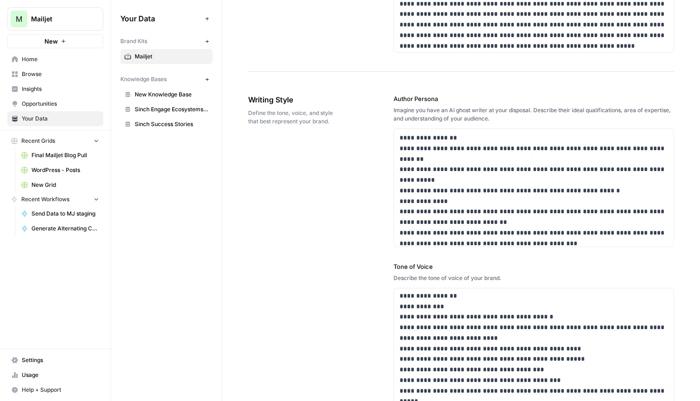
scroll to position [515, 0]
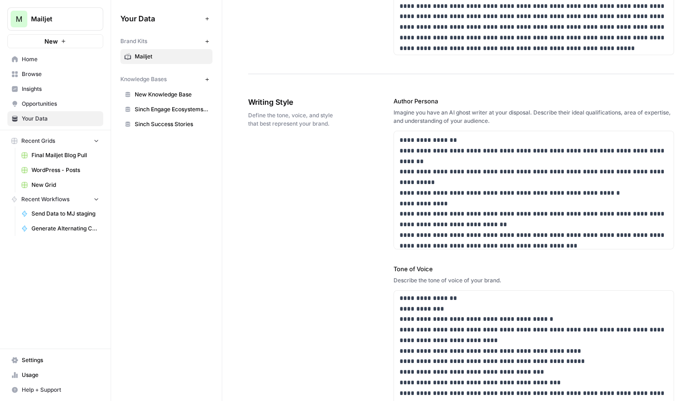
click at [208, 19] on icon "button" at bounding box center [207, 18] width 5 height 5
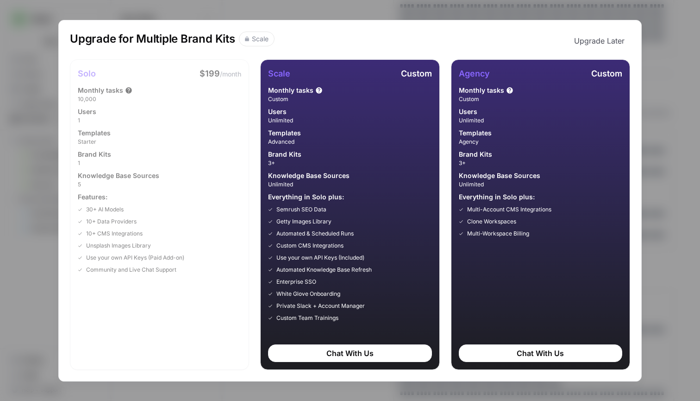
click at [599, 43] on button "Upgrade Later" at bounding box center [600, 41] width 62 height 19
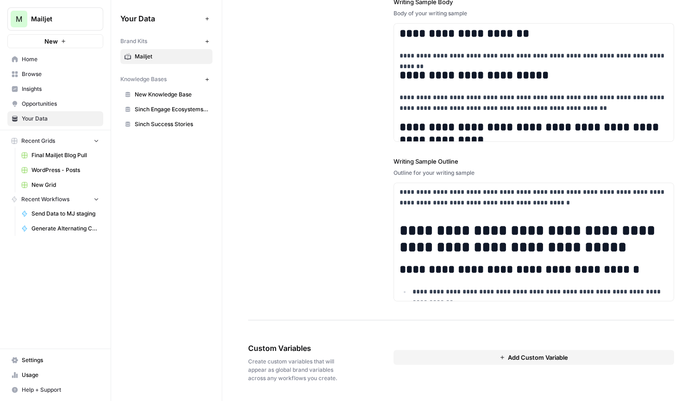
scroll to position [1349, 0]
click at [179, 95] on span "New Knowledge Base" at bounding box center [172, 94] width 74 height 8
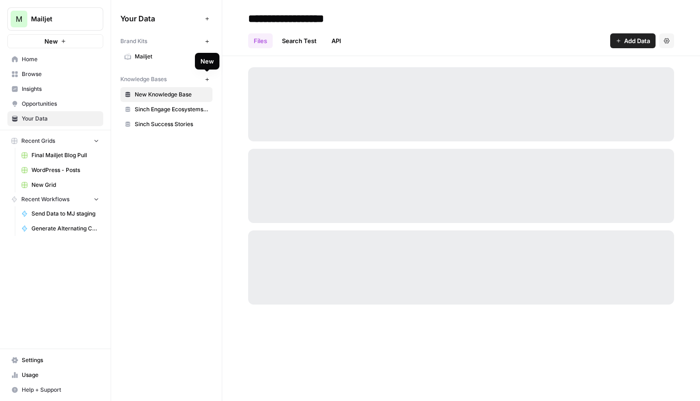
click at [206, 80] on icon "button" at bounding box center [207, 79] width 5 height 5
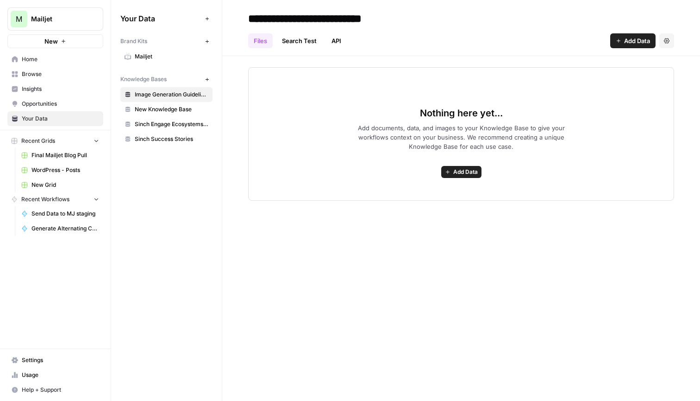
type input "**********"
click at [470, 30] on div "Files Search Test API Add Data Settings" at bounding box center [461, 37] width 426 height 22
click at [466, 174] on span "Add Data" at bounding box center [466, 172] width 25 height 8
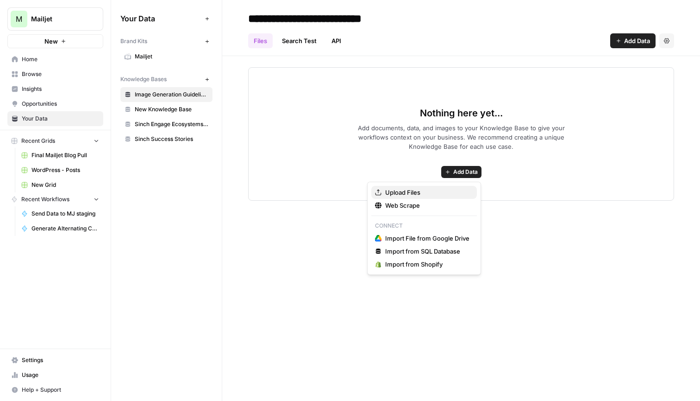
click at [456, 191] on span "Upload Files" at bounding box center [427, 192] width 84 height 9
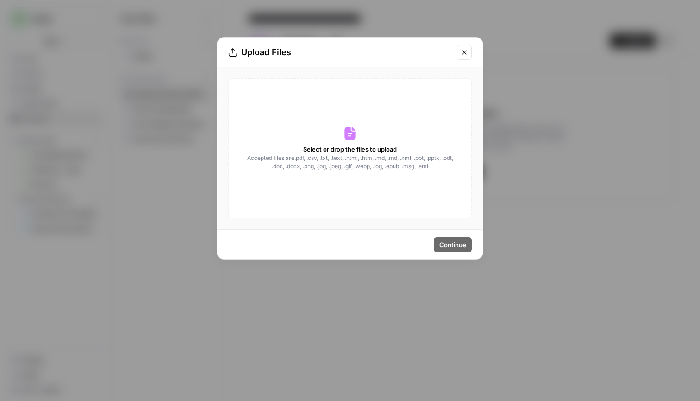
click at [465, 52] on icon "Close modal" at bounding box center [464, 52] width 4 height 4
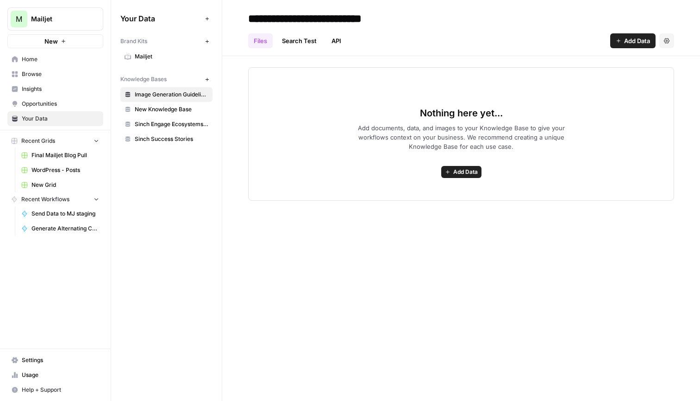
click at [347, 173] on div "Nothing here yet... Add documents, data, and images to your Knowledge Base to g…" at bounding box center [461, 133] width 426 height 133
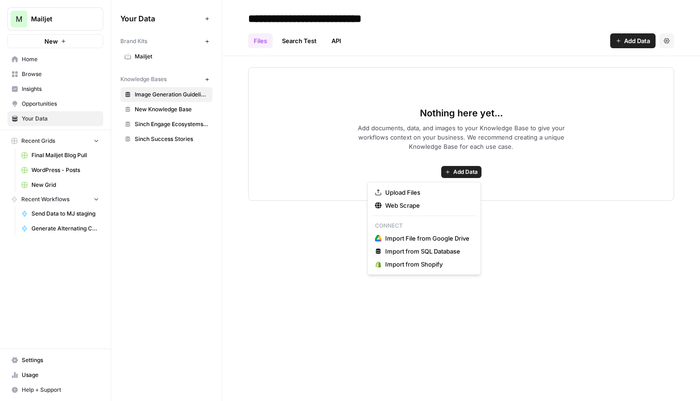
click at [461, 174] on span "Add Data" at bounding box center [466, 172] width 25 height 8
click at [444, 194] on span "Upload Files" at bounding box center [427, 192] width 84 height 9
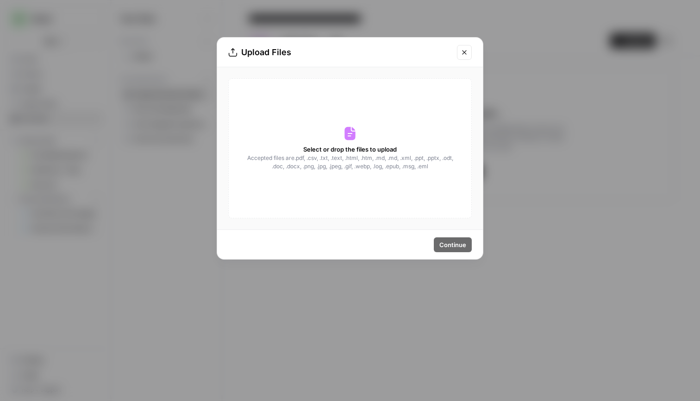
click at [466, 53] on icon "Close modal" at bounding box center [464, 52] width 4 height 4
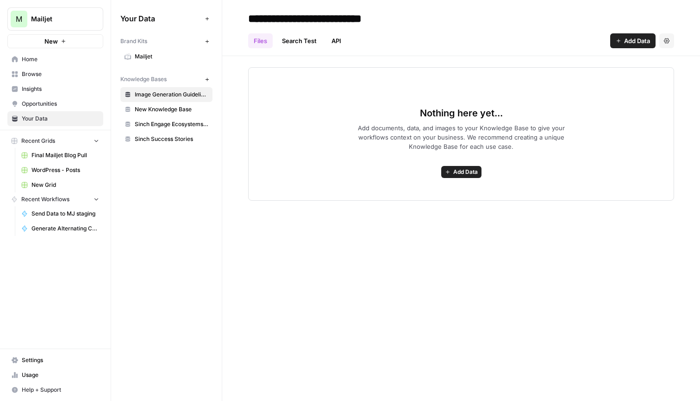
click at [339, 44] on link "API" at bounding box center [336, 40] width 21 height 15
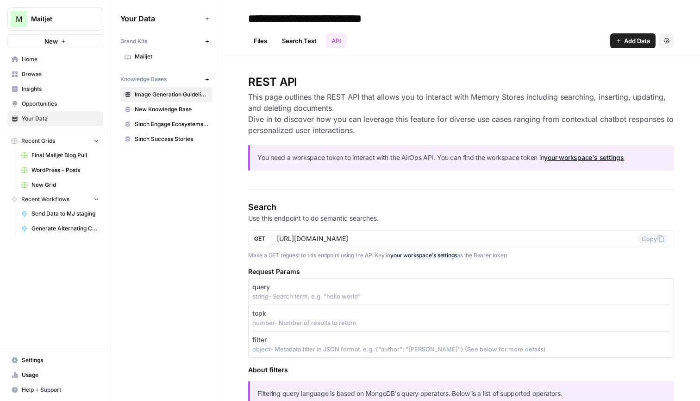
click at [301, 45] on link "Search Test" at bounding box center [300, 40] width 46 height 15
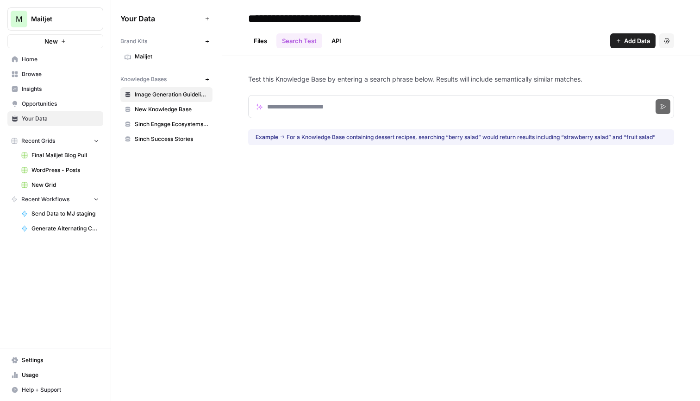
click at [265, 46] on link "Files" at bounding box center [260, 40] width 25 height 15
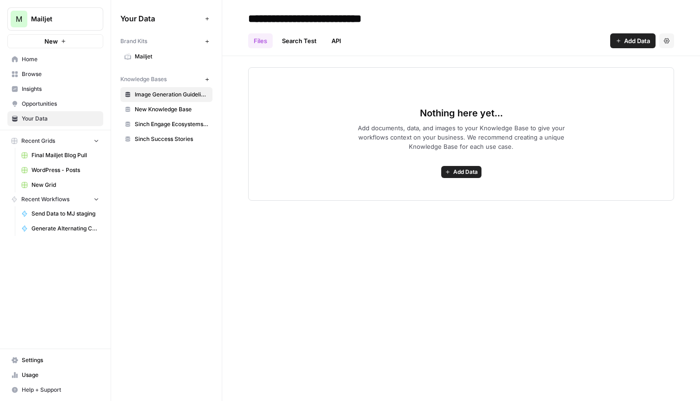
click at [638, 44] on span "Add Data" at bounding box center [637, 40] width 26 height 9
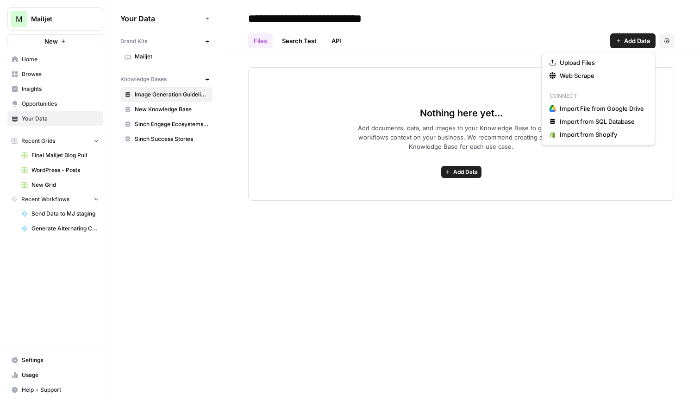
click at [476, 118] on span "Nothing here yet..." at bounding box center [461, 113] width 83 height 13
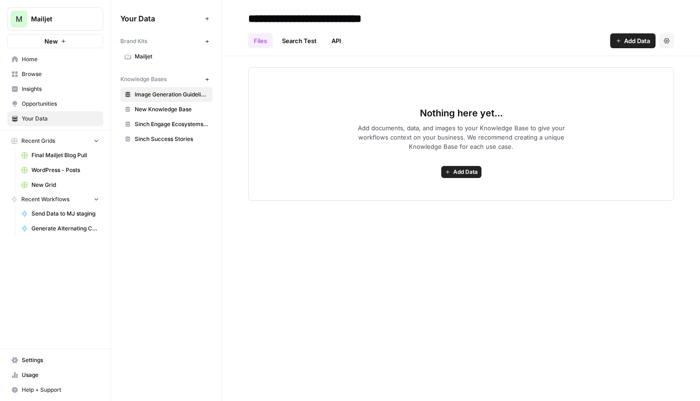
click at [87, 117] on span "Your Data" at bounding box center [60, 118] width 77 height 8
click at [209, 18] on icon "button" at bounding box center [207, 18] width 5 height 5
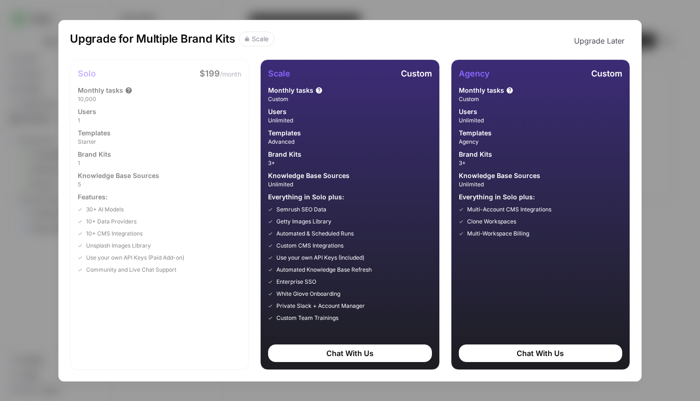
click at [611, 46] on button "Upgrade Later" at bounding box center [600, 41] width 62 height 19
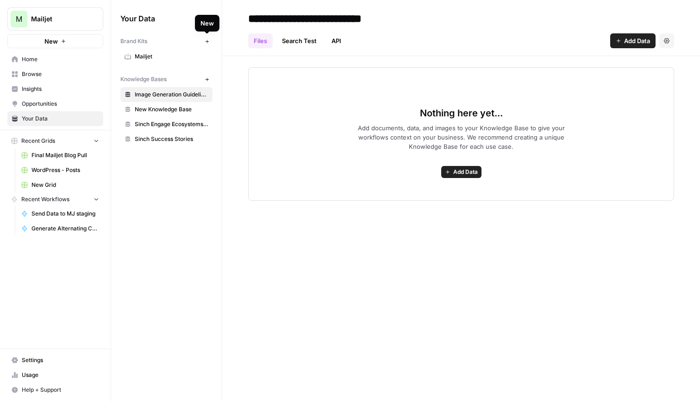
click at [210, 43] on button "New" at bounding box center [207, 41] width 11 height 11
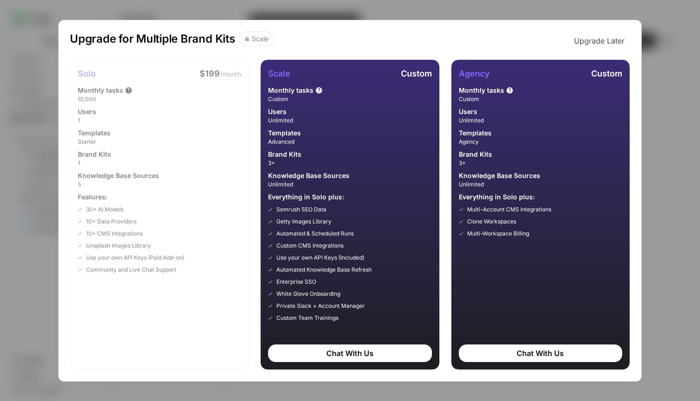
click at [594, 38] on button "Upgrade Later" at bounding box center [600, 41] width 62 height 19
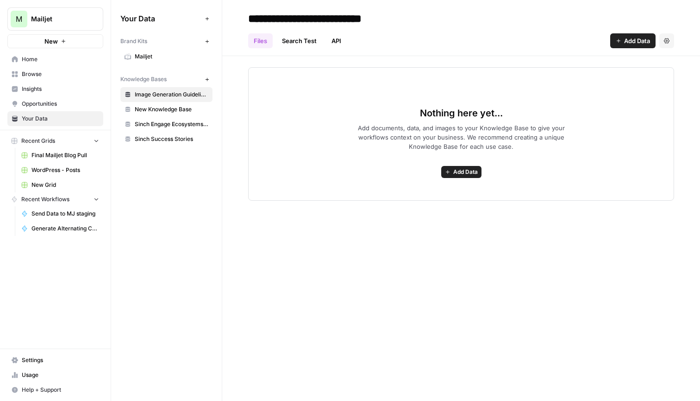
click at [205, 79] on icon "button" at bounding box center [207, 79] width 5 height 5
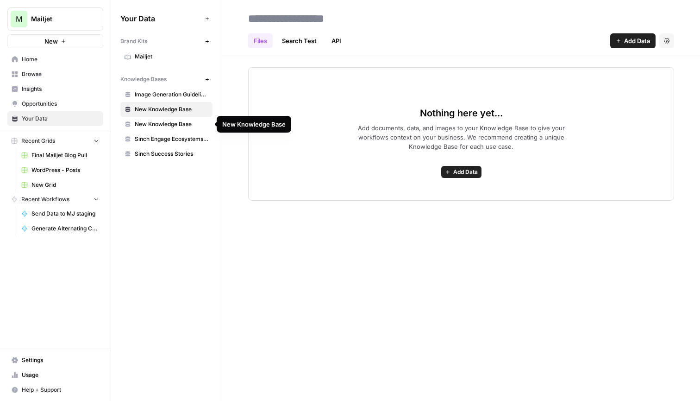
click at [172, 123] on span "New Knowledge Base" at bounding box center [172, 124] width 74 height 8
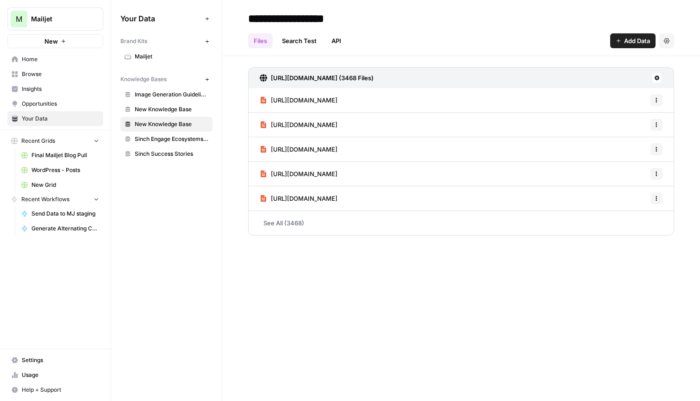
click at [173, 113] on span "New Knowledge Base" at bounding box center [172, 109] width 74 height 8
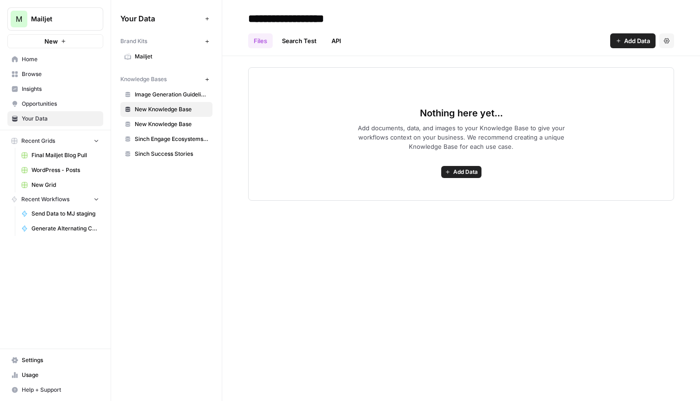
click at [670, 43] on button "Settings" at bounding box center [667, 40] width 15 height 15
click at [653, 64] on span "Delete Knowledge Base" at bounding box center [629, 62] width 69 height 9
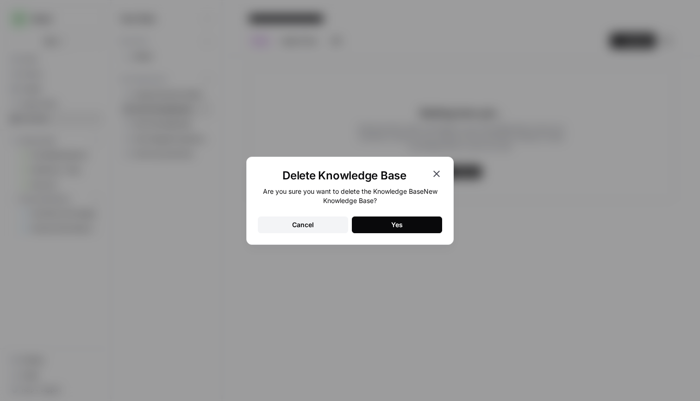
click at [429, 226] on button "Yes" at bounding box center [397, 224] width 90 height 17
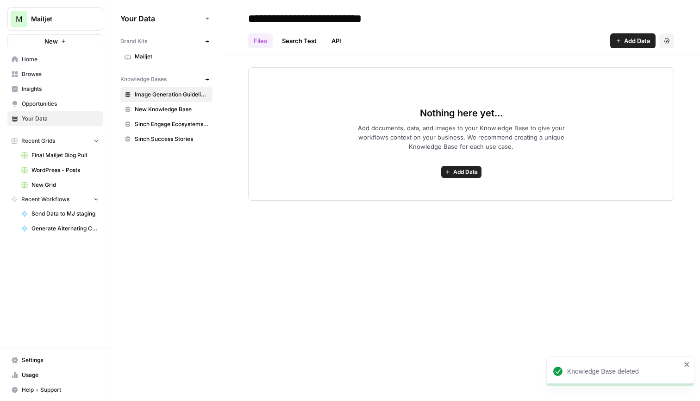
click at [174, 111] on span "New Knowledge Base" at bounding box center [172, 109] width 74 height 8
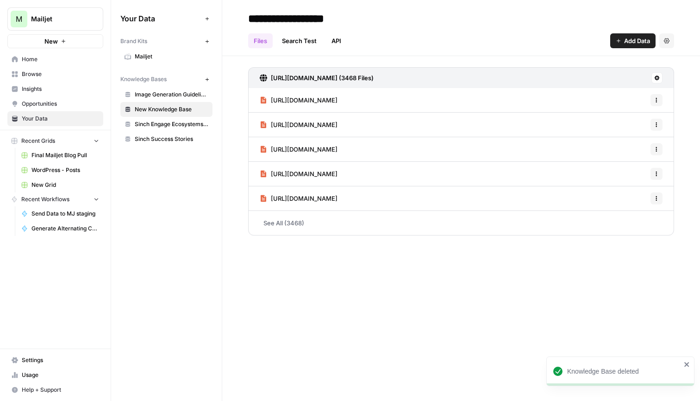
click at [173, 122] on span "Sinch Engage Ecosystems CVPs" at bounding box center [172, 124] width 74 height 8
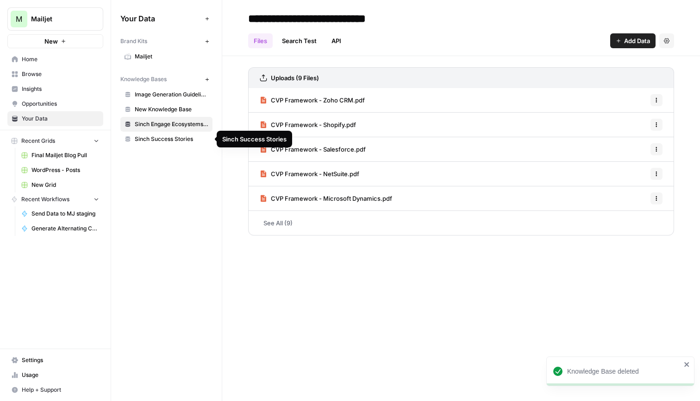
click at [172, 137] on span "Sinch Success Stories" at bounding box center [172, 139] width 74 height 8
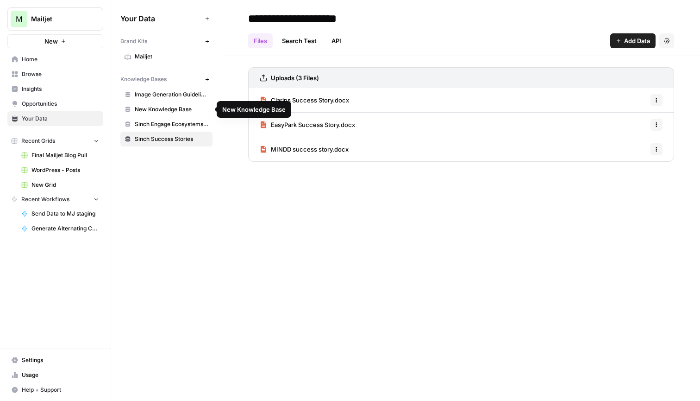
click at [176, 96] on span "Image Generation Guidelines" at bounding box center [172, 94] width 74 height 8
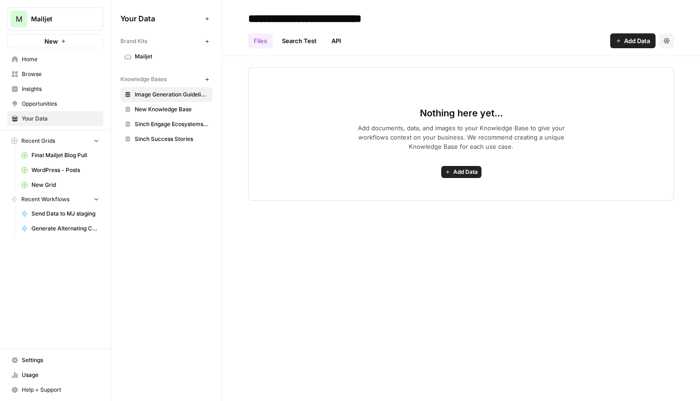
click at [64, 77] on span "Browse" at bounding box center [60, 74] width 77 height 8
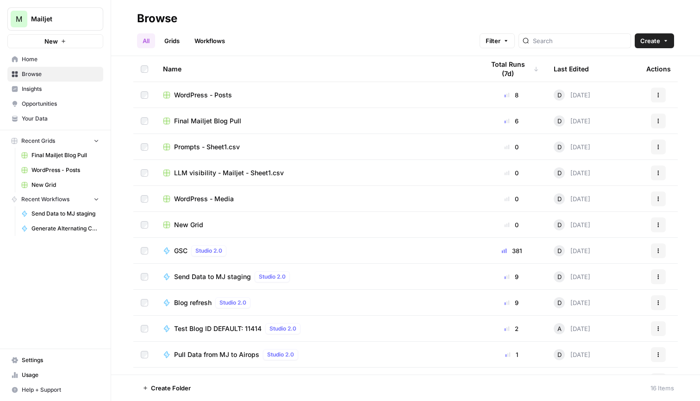
click at [64, 60] on span "Home" at bounding box center [60, 59] width 77 height 8
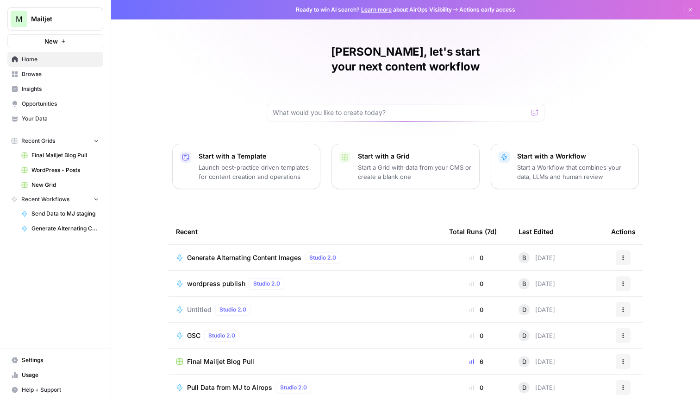
click at [68, 45] on button "New" at bounding box center [55, 41] width 96 height 14
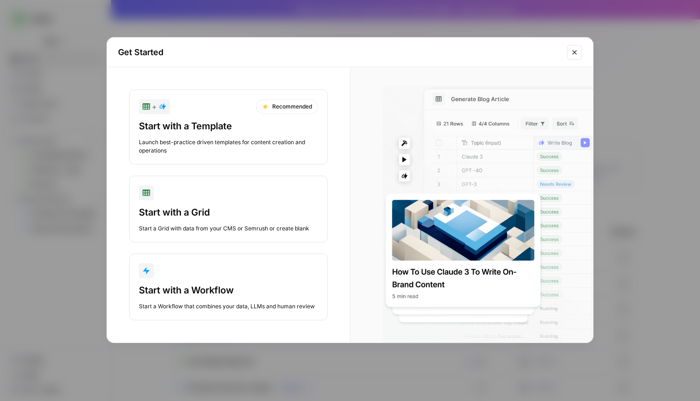
click at [577, 52] on icon "Close modal" at bounding box center [574, 52] width 7 height 7
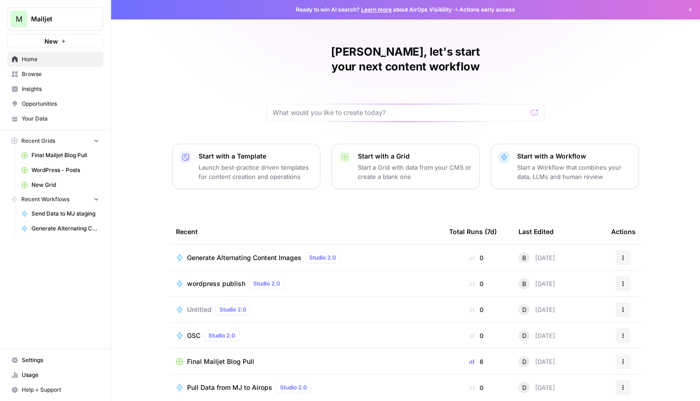
click at [55, 119] on span "Your Data" at bounding box center [60, 118] width 77 height 8
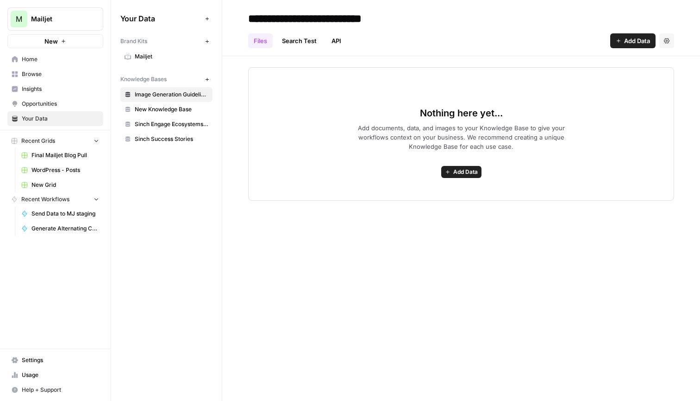
click at [467, 167] on button "Add Data" at bounding box center [461, 172] width 40 height 12
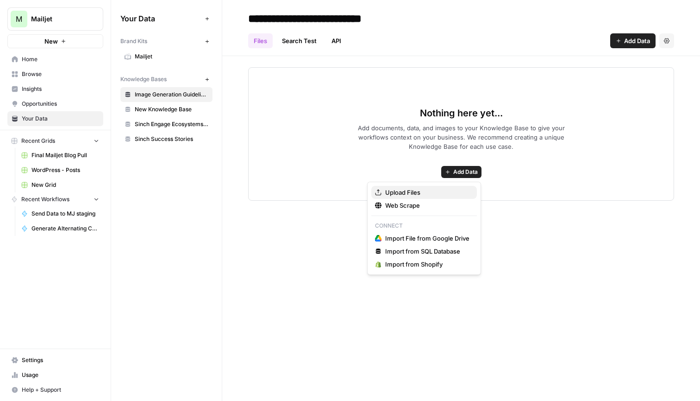
click at [456, 193] on span "Upload Files" at bounding box center [427, 192] width 84 height 9
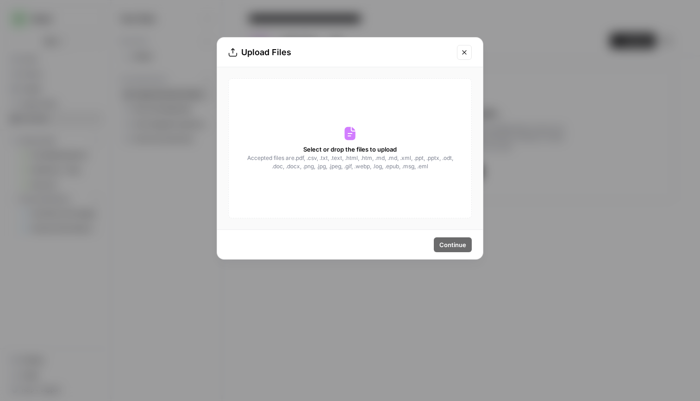
click at [375, 157] on span "Accepted files are .pdf, .csv, .txt, .text, .html, .htm, .md, .md, .xml, .ppt, …" at bounding box center [350, 162] width 208 height 17
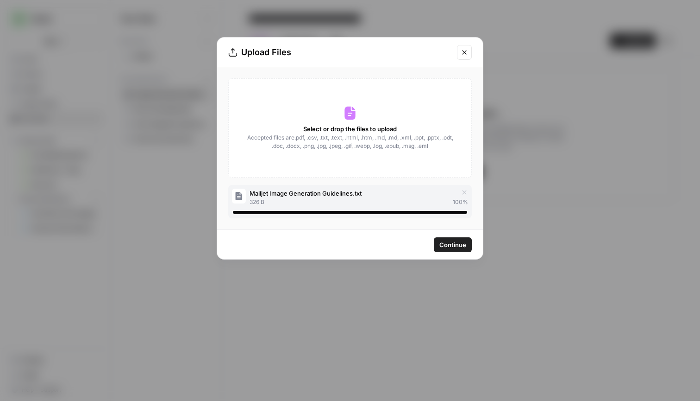
click at [388, 135] on span "Accepted files are .pdf, .csv, .txt, .text, .html, .htm, .md, .md, .xml, .ppt, …" at bounding box center [350, 141] width 208 height 17
click at [458, 239] on button "Continue" at bounding box center [453, 244] width 38 height 15
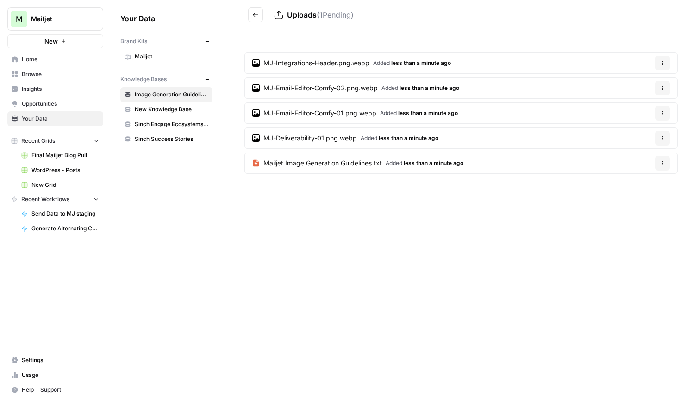
click at [667, 164] on button "Options" at bounding box center [663, 163] width 15 height 15
click at [651, 186] on span "Delete File" at bounding box center [644, 184] width 30 height 9
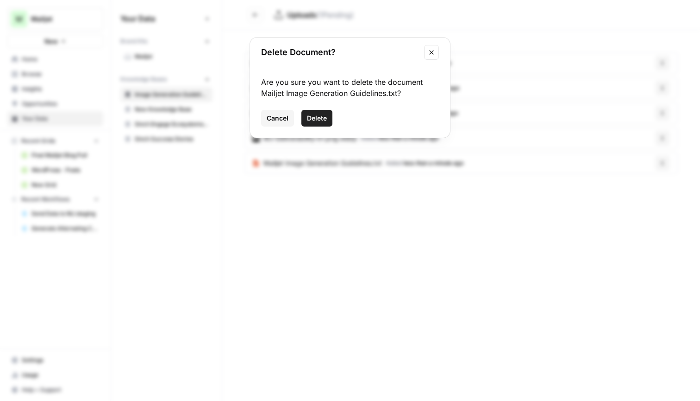
click at [323, 119] on span "Delete" at bounding box center [317, 117] width 20 height 9
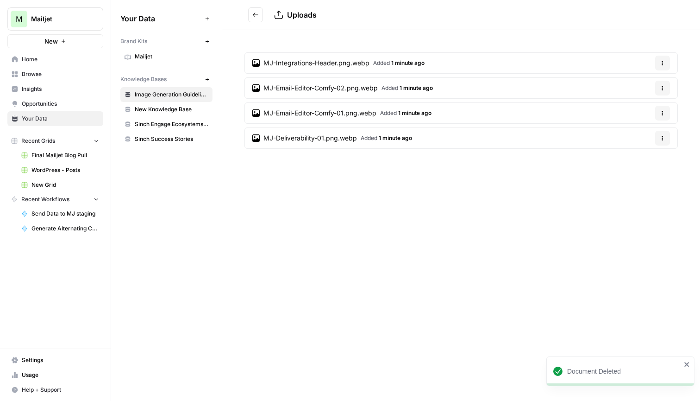
click at [327, 66] on span "MJ-Integrations-Header.png.webp" at bounding box center [317, 62] width 106 height 9
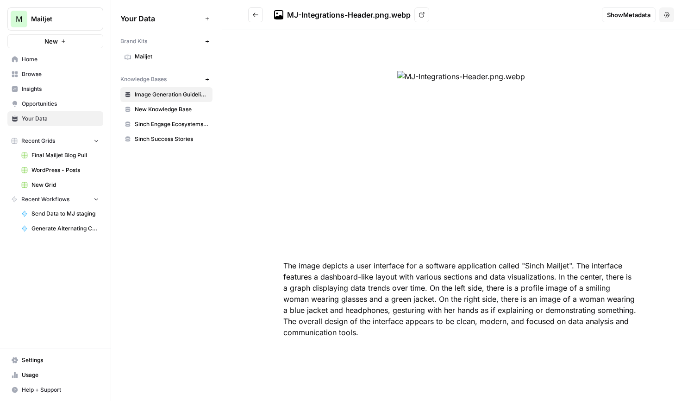
click at [258, 14] on icon "Go back" at bounding box center [255, 15] width 6 height 6
